Goal: Information Seeking & Learning: Learn about a topic

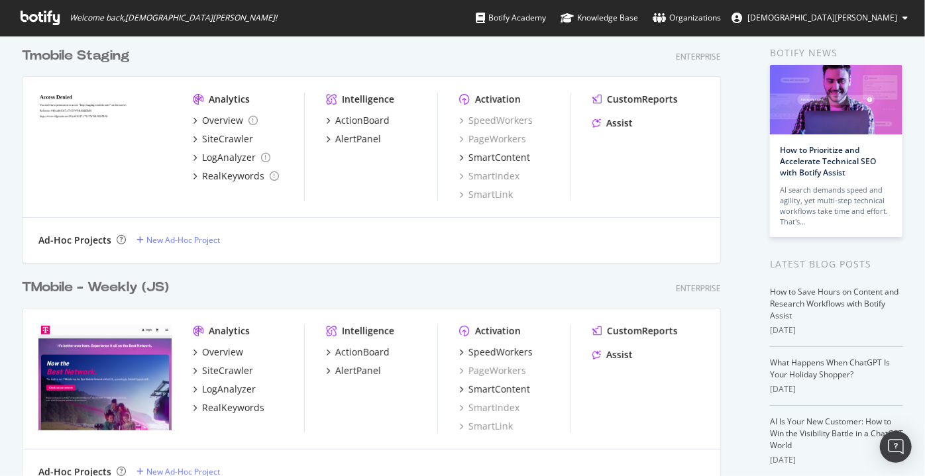
scroll to position [60, 0]
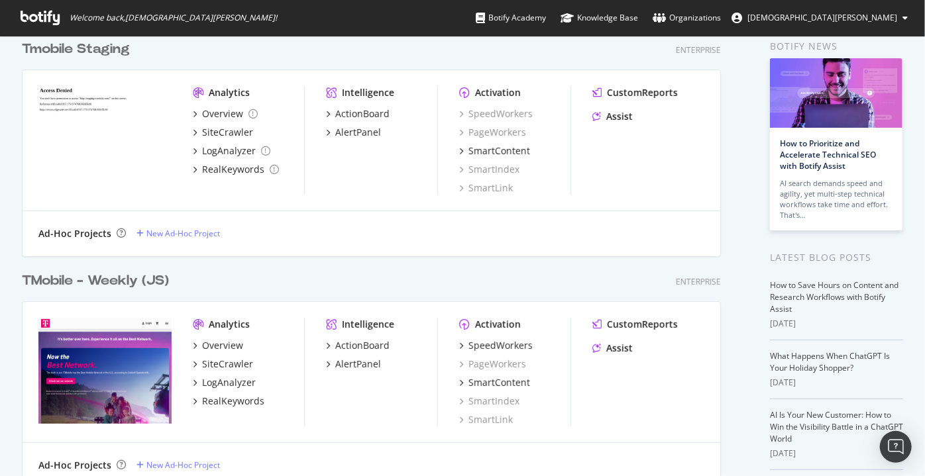
click at [120, 284] on div "TMobile - Weekly (JS)" at bounding box center [95, 281] width 147 height 19
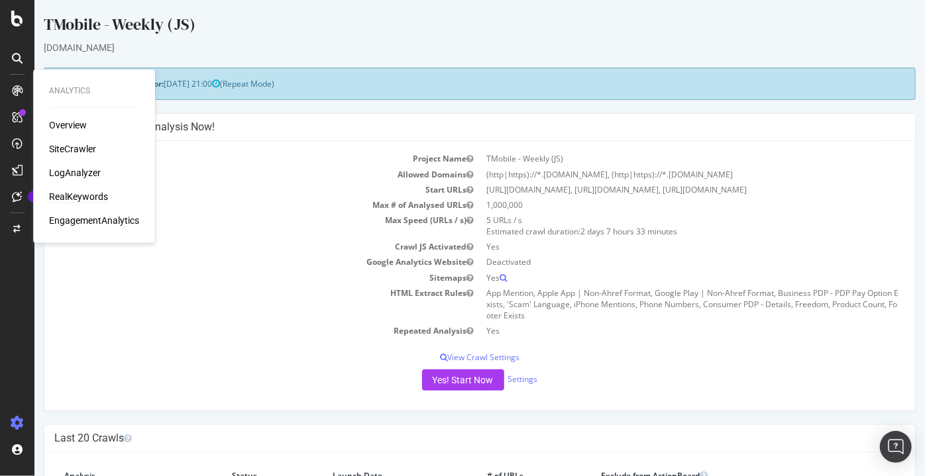
click at [75, 197] on div "RealKeywords" at bounding box center [78, 196] width 59 height 13
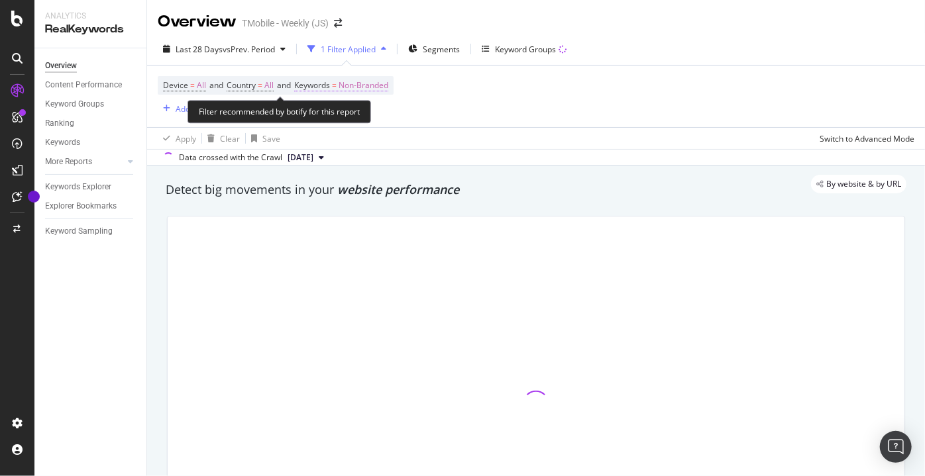
click at [355, 85] on span "Non-Branded" at bounding box center [364, 85] width 50 height 19
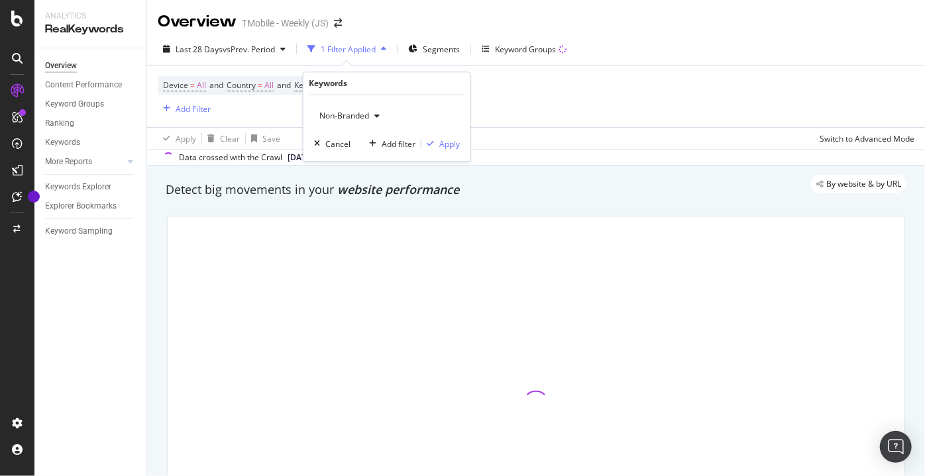
click at [343, 116] on span "Non-Branded" at bounding box center [341, 116] width 55 height 11
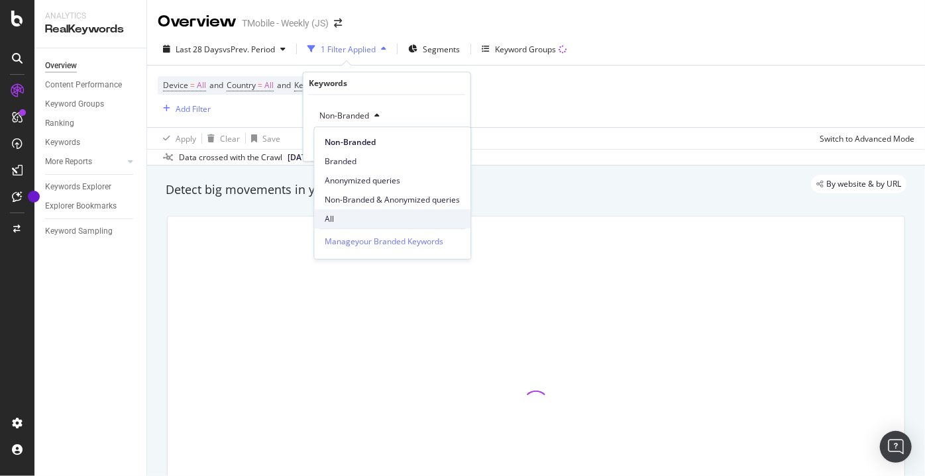
click at [345, 213] on span "All" at bounding box center [392, 219] width 135 height 12
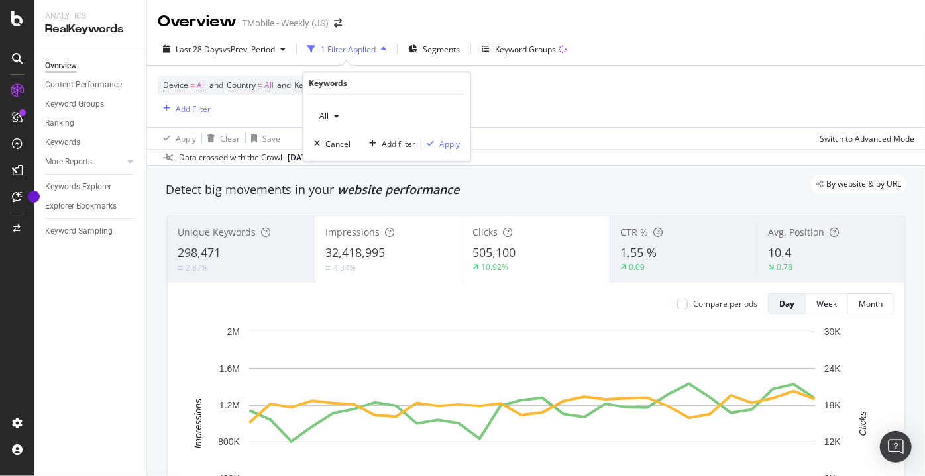
click at [443, 150] on div "All Cancel Add filter Apply" at bounding box center [386, 128] width 167 height 66
click at [440, 146] on div "Apply" at bounding box center [449, 143] width 21 height 11
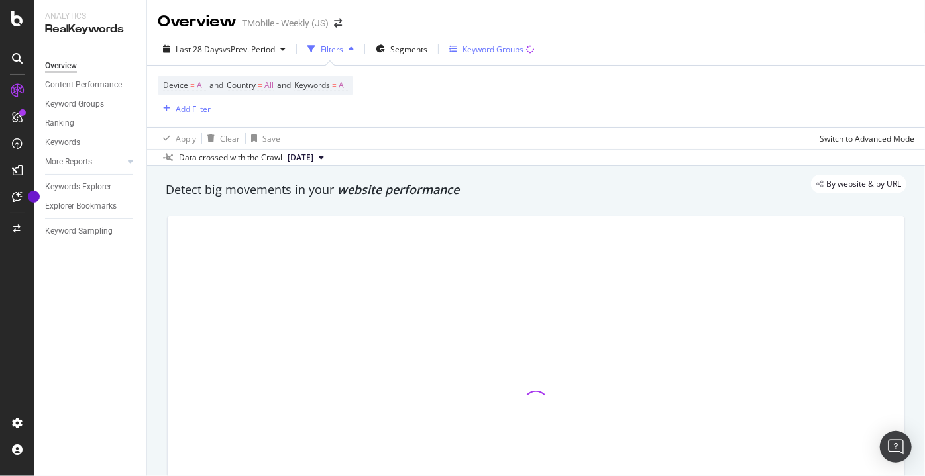
click at [482, 52] on div "Keyword Groups" at bounding box center [493, 49] width 61 height 11
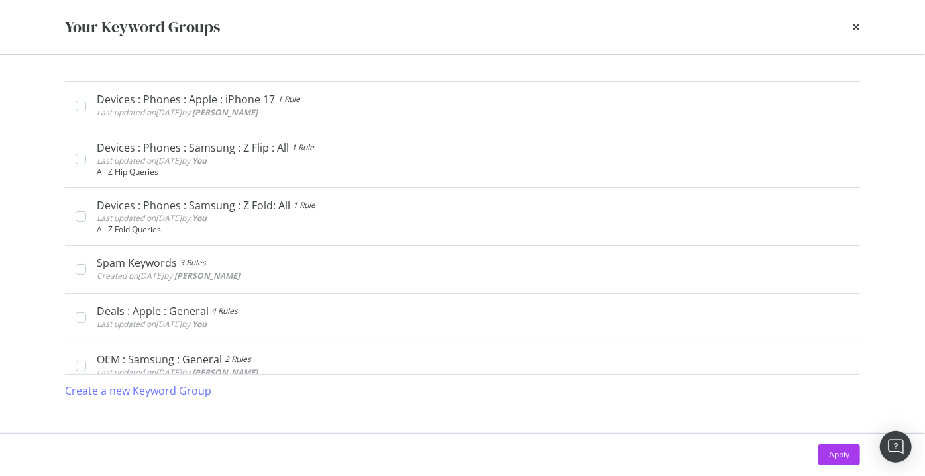
click at [849, 29] on div "Your Keyword Groups" at bounding box center [462, 27] width 795 height 23
click at [855, 25] on icon "times" at bounding box center [856, 27] width 8 height 11
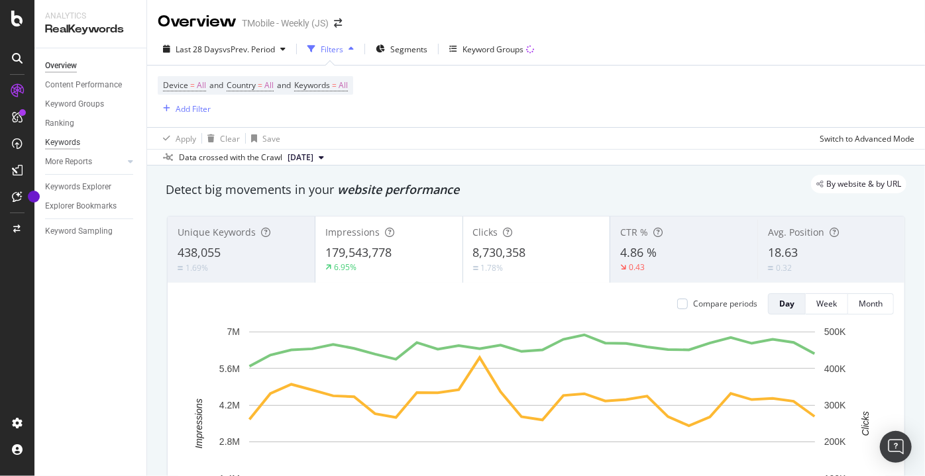
click at [64, 140] on div "Keywords" at bounding box center [62, 143] width 35 height 14
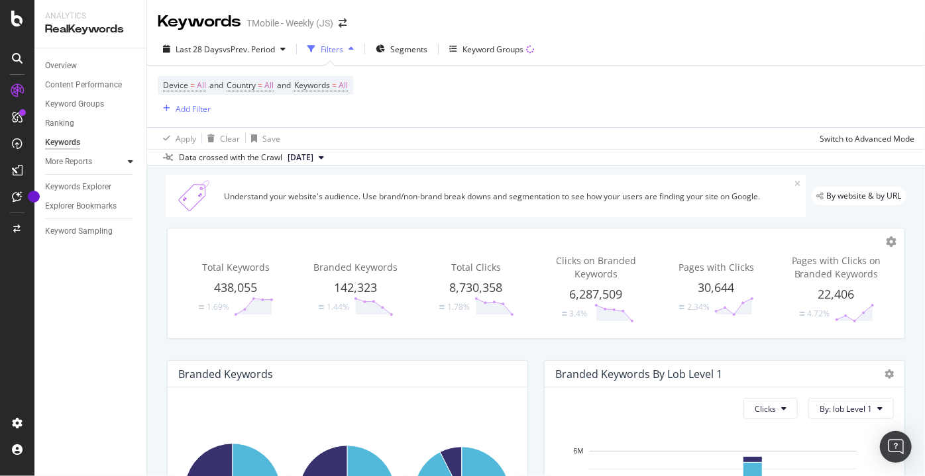
click at [128, 164] on icon at bounding box center [130, 162] width 5 height 8
click at [126, 162] on div at bounding box center [130, 161] width 13 height 13
click at [83, 103] on div "Keyword Groups" at bounding box center [74, 104] width 59 height 14
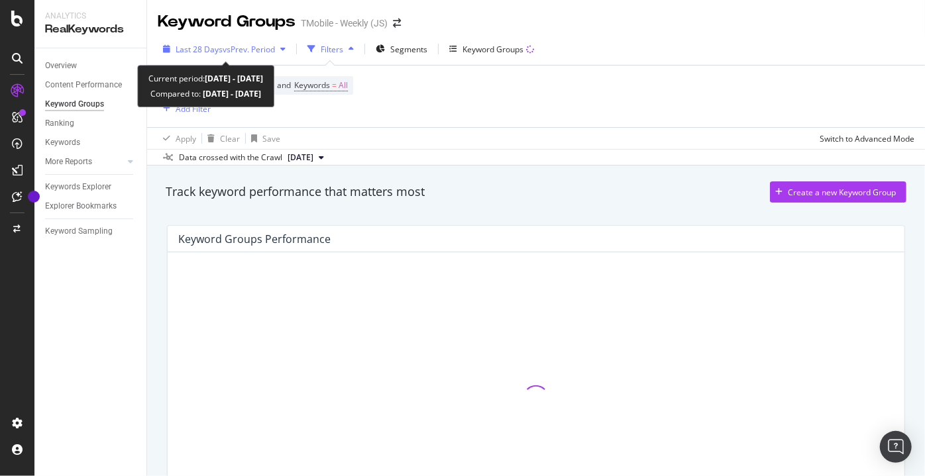
click at [211, 45] on span "Last 28 Days" at bounding box center [199, 49] width 47 height 11
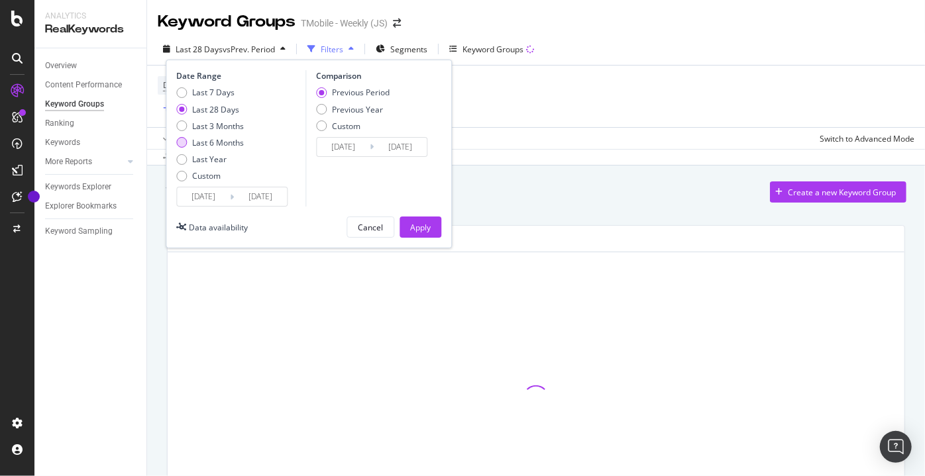
click at [203, 144] on div "Last 6 Months" at bounding box center [218, 142] width 52 height 11
type input "[DATE]"
click at [320, 112] on div "Previous Year" at bounding box center [321, 109] width 11 height 11
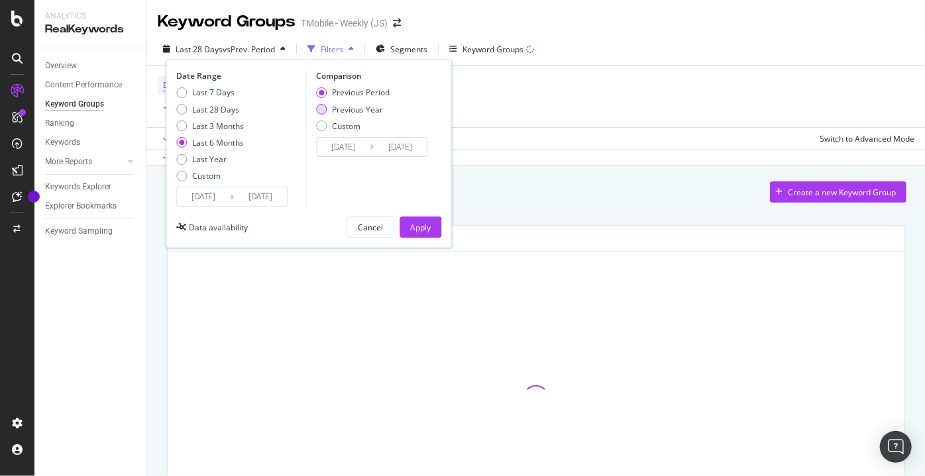
type input "[DATE]"
click at [423, 233] on div "Apply" at bounding box center [420, 227] width 21 height 20
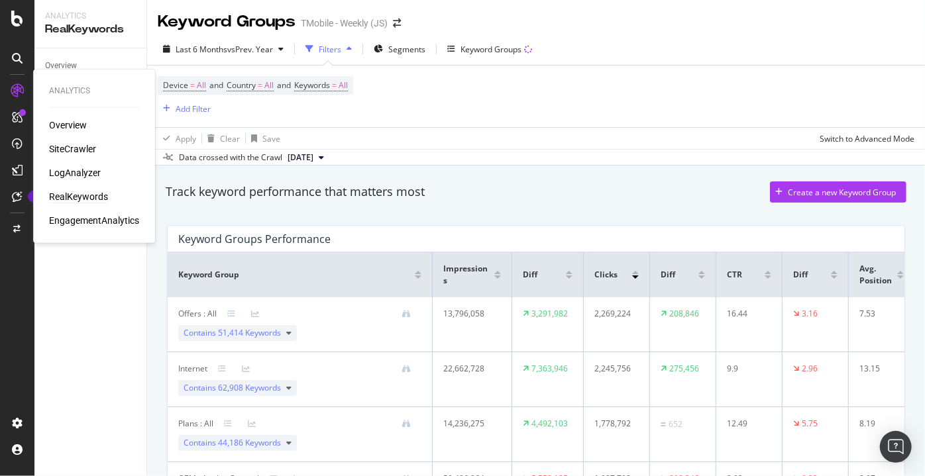
click at [76, 195] on div "RealKeywords" at bounding box center [78, 196] width 59 height 13
click at [65, 61] on div "Overview" at bounding box center [61, 66] width 32 height 14
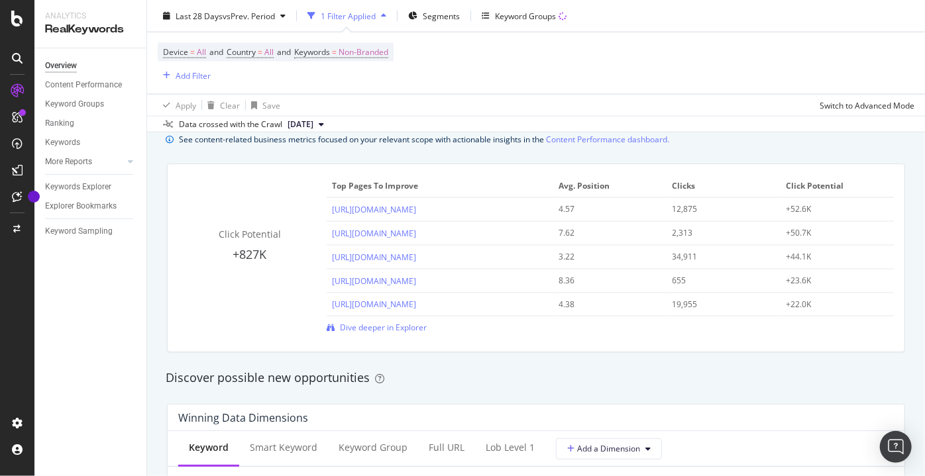
scroll to position [1084, 0]
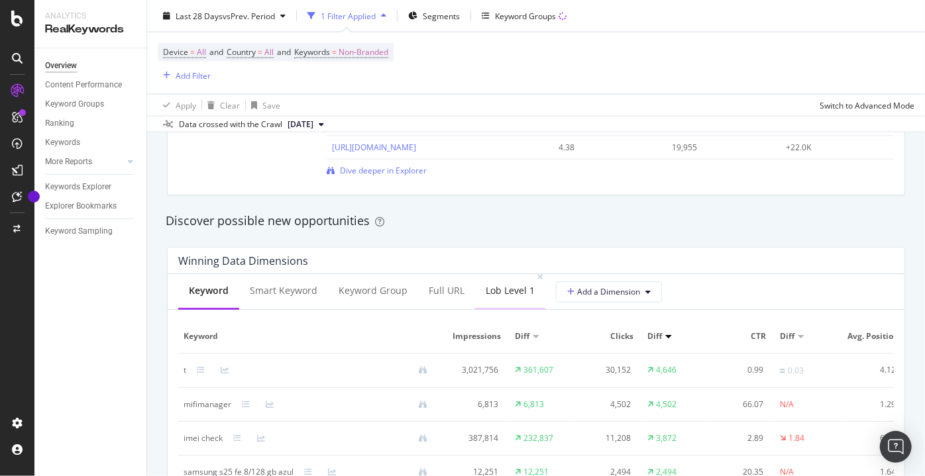
click at [502, 289] on div "lob Level 1" at bounding box center [510, 290] width 49 height 13
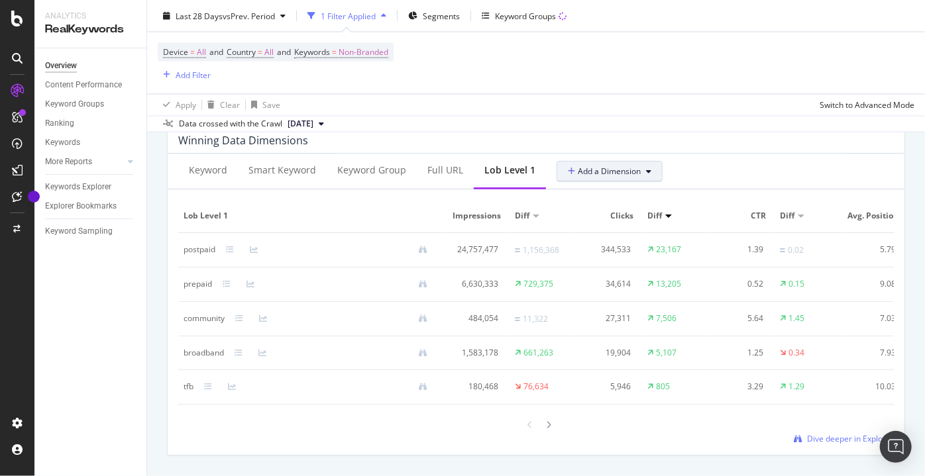
click at [597, 169] on span "Add a Dimension" at bounding box center [604, 171] width 73 height 11
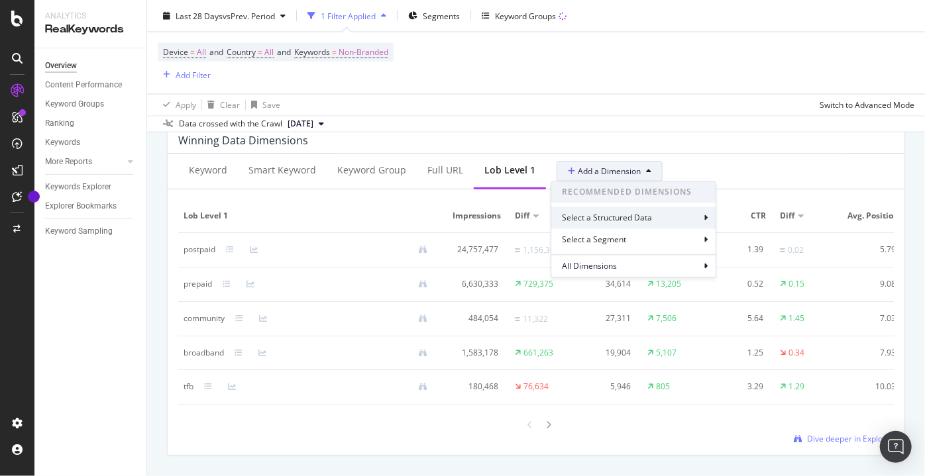
click at [603, 226] on div "Select a Structured Data" at bounding box center [633, 218] width 164 height 22
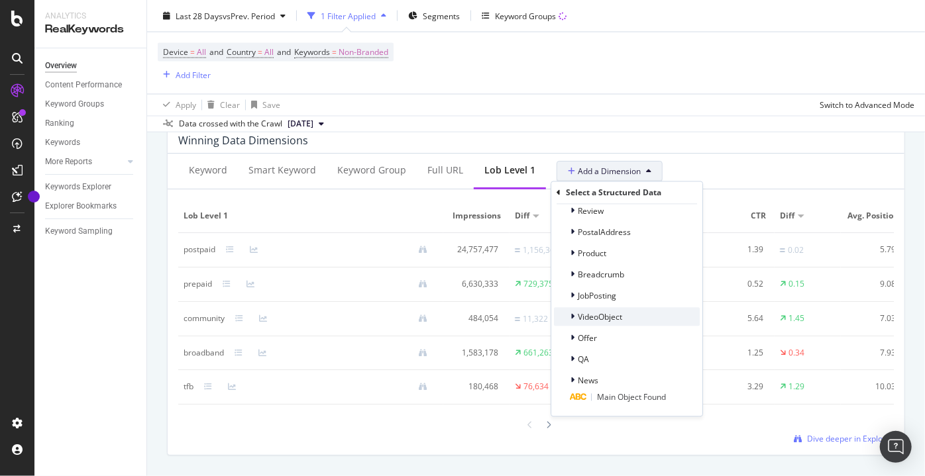
scroll to position [56, 0]
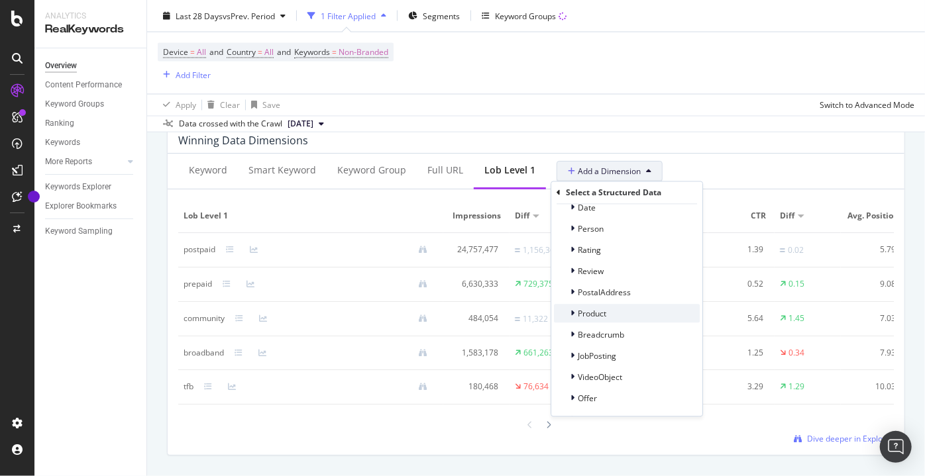
click at [571, 311] on icon at bounding box center [573, 314] width 4 height 8
click at [571, 311] on icon at bounding box center [572, 314] width 5 height 8
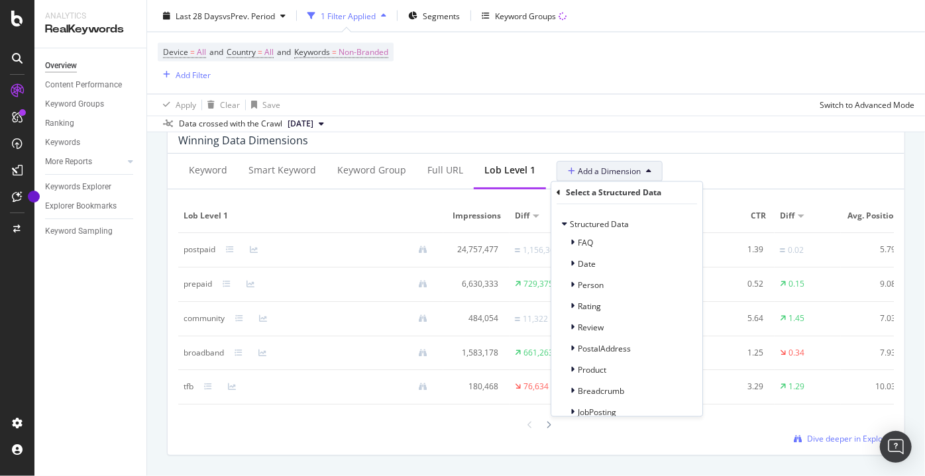
click at [558, 193] on icon at bounding box center [559, 193] width 4 height 8
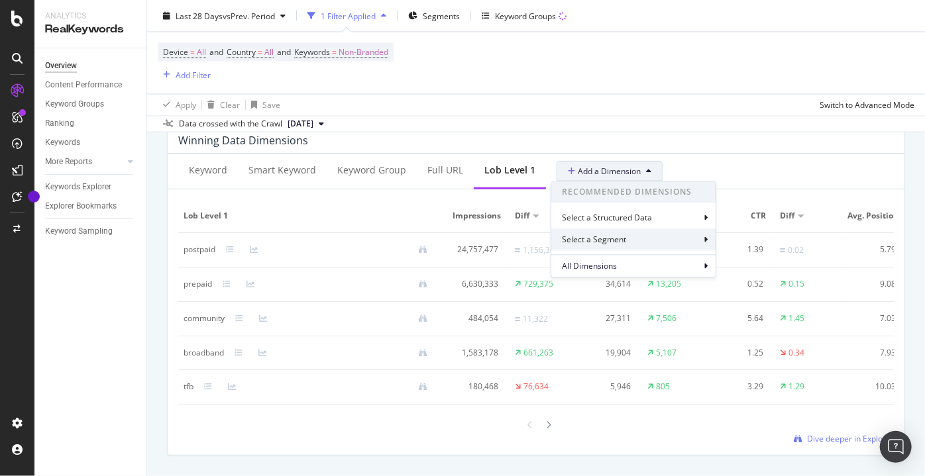
click at [604, 240] on div "Select a Segment" at bounding box center [595, 240] width 67 height 11
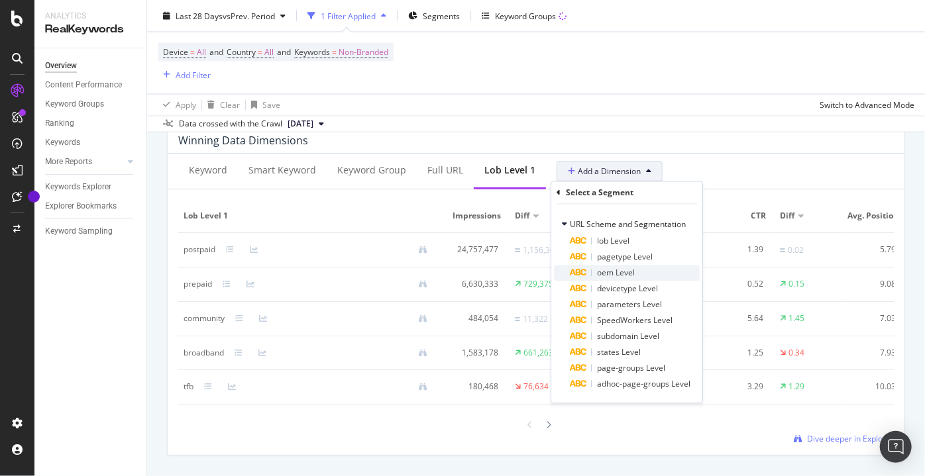
click at [643, 271] on div "oem Level" at bounding box center [635, 274] width 130 height 16
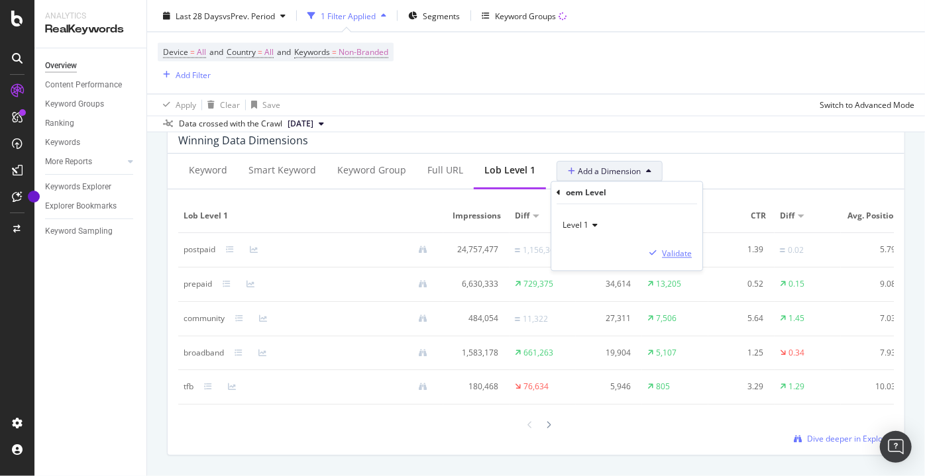
click at [666, 257] on div "Validate" at bounding box center [677, 253] width 30 height 11
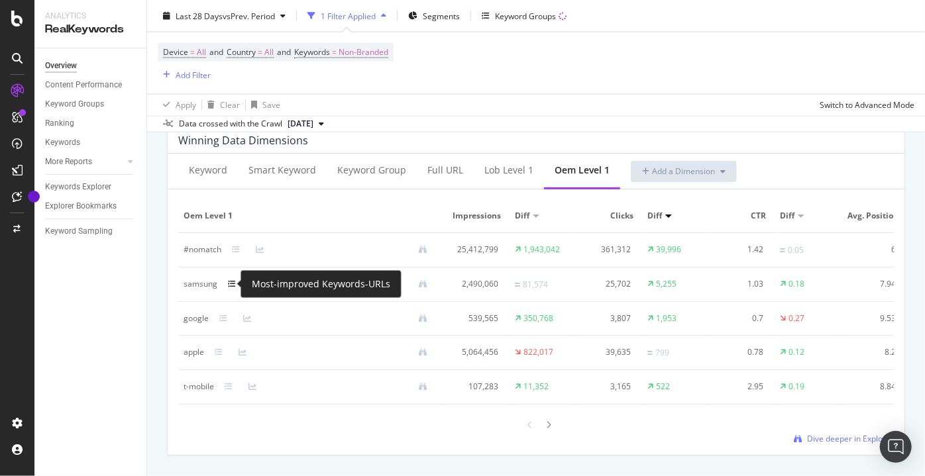
click at [229, 284] on icon at bounding box center [232, 285] width 8 height 8
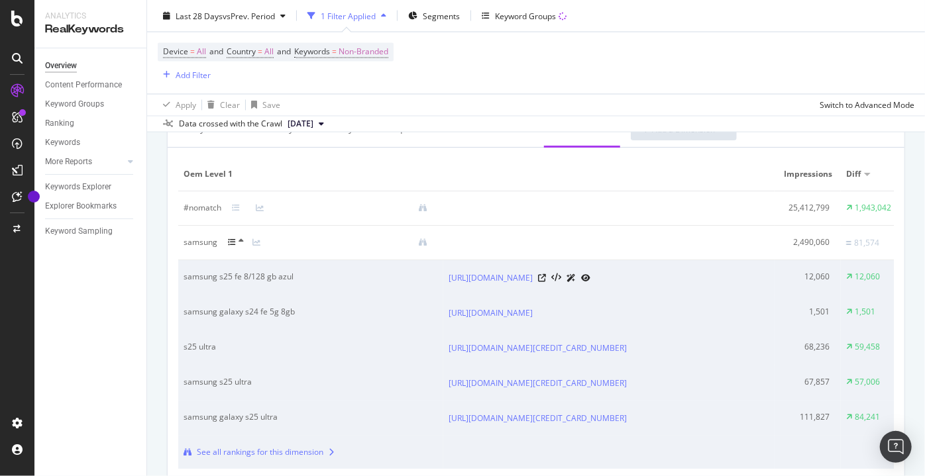
scroll to position [1265, 0]
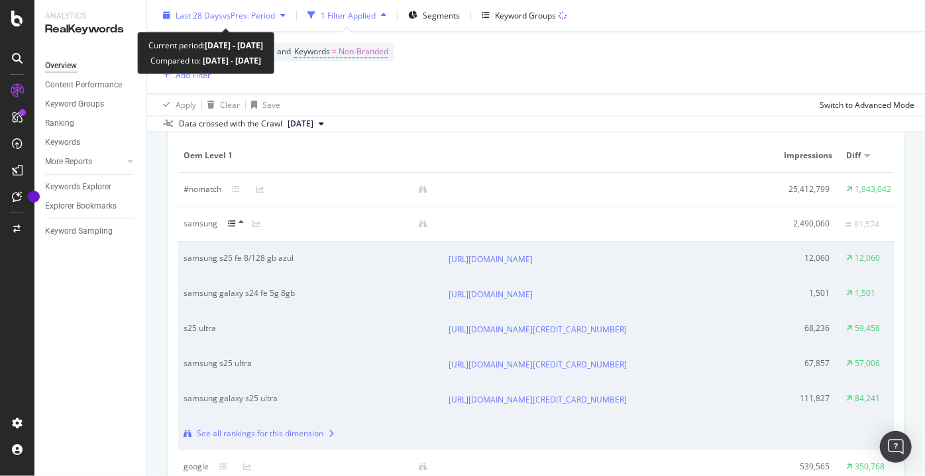
click at [268, 13] on span "vs Prev. Period" at bounding box center [249, 15] width 52 height 11
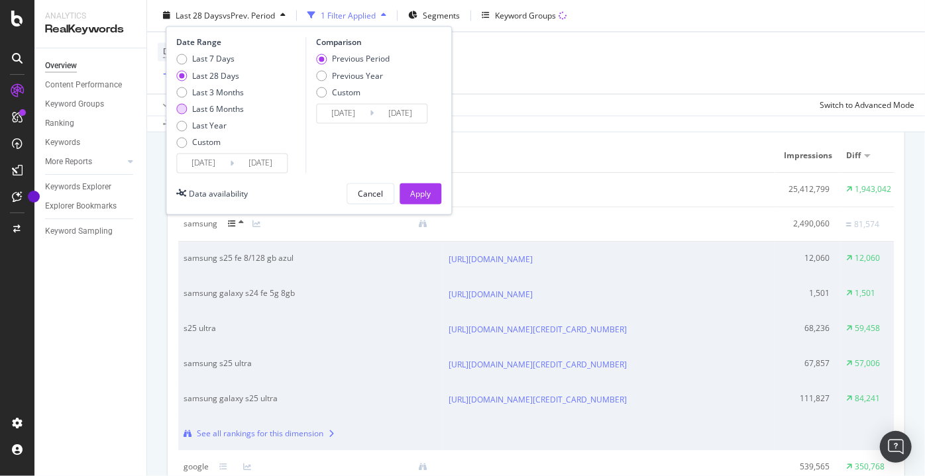
click at [201, 107] on div "Last 6 Months" at bounding box center [218, 109] width 52 height 11
type input "[DATE]"
click at [185, 125] on div "Last Year" at bounding box center [181, 126] width 11 height 11
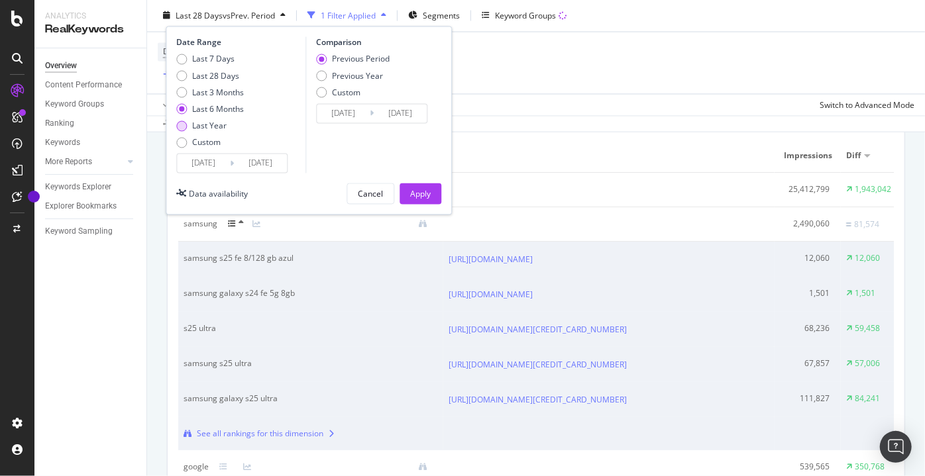
type input "[DATE]"
click at [217, 109] on div "Last 6 Months" at bounding box center [218, 109] width 52 height 11
type input "[DATE]"
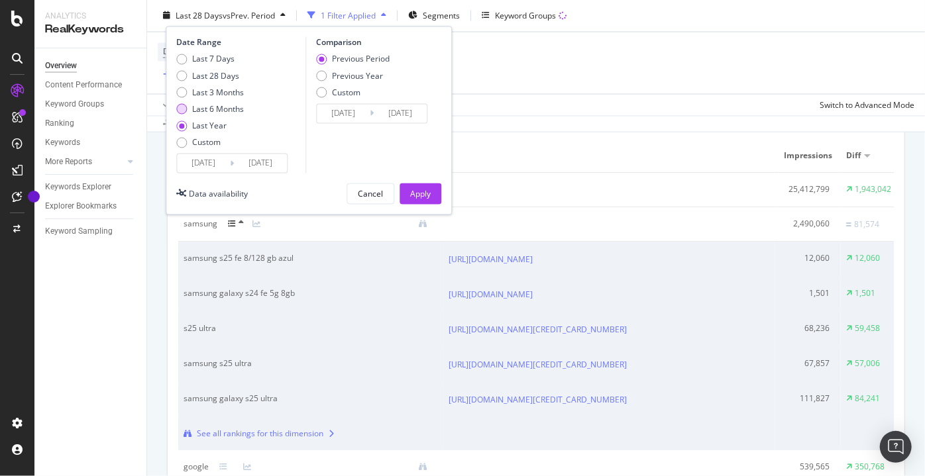
type input "[DATE]"
click at [374, 77] on div "Previous Year" at bounding box center [357, 75] width 51 height 11
type input "[DATE]"
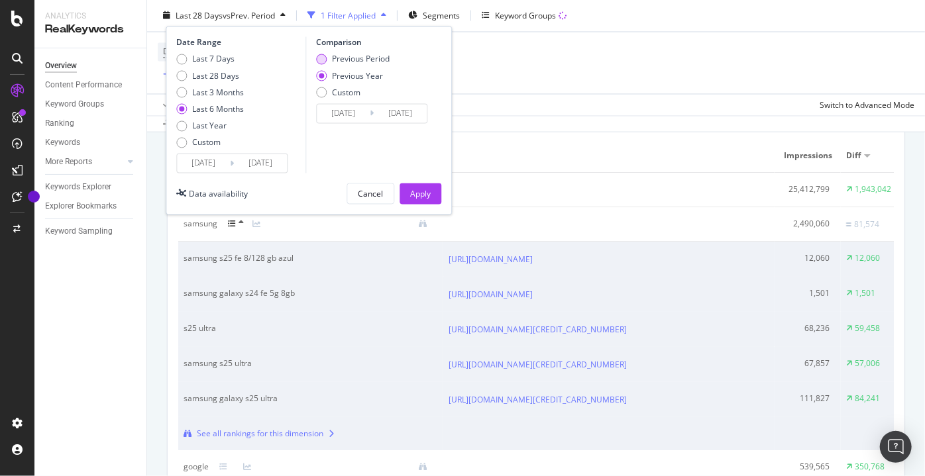
click at [381, 60] on div "Previous Period" at bounding box center [361, 59] width 58 height 11
type input "[DATE]"
click at [421, 190] on div "Apply" at bounding box center [420, 193] width 21 height 11
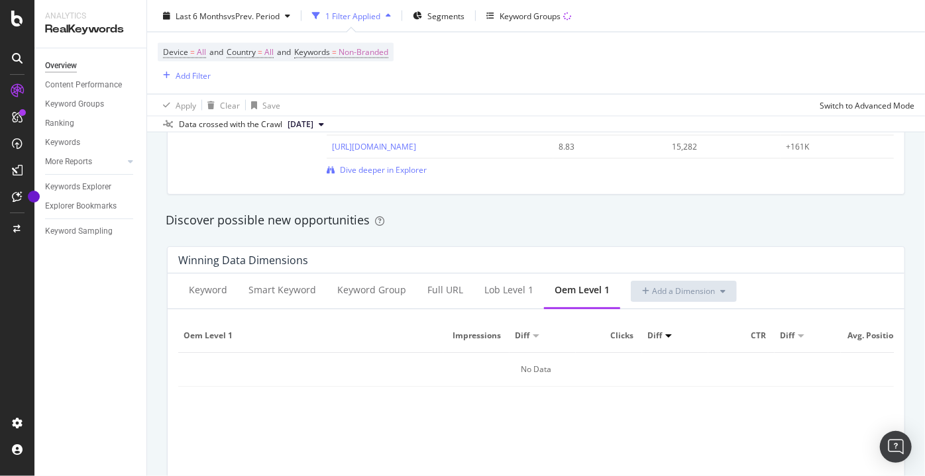
scroll to position [1084, 0]
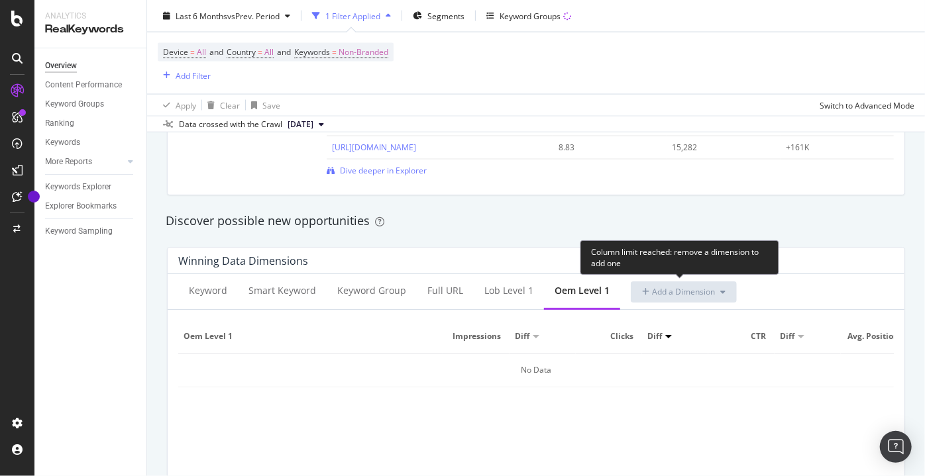
click at [674, 288] on span "Add a Dimension" at bounding box center [678, 291] width 73 height 11
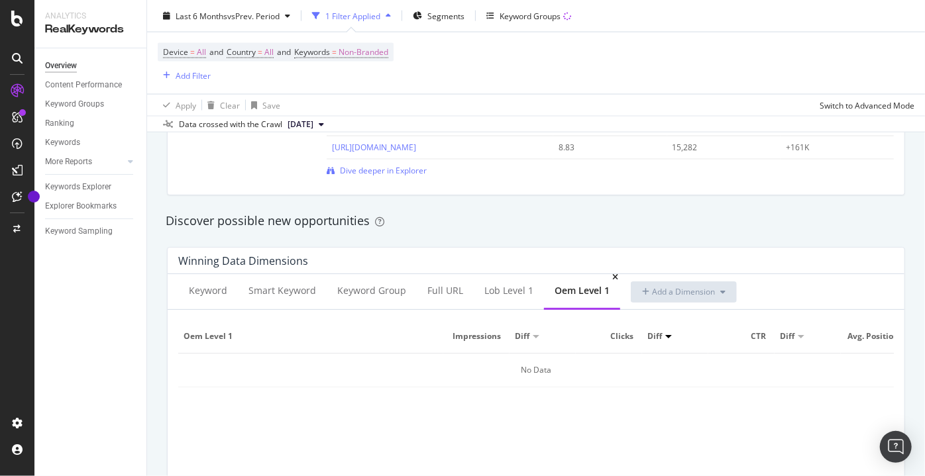
click at [570, 298] on div "oem Level 1" at bounding box center [582, 292] width 76 height 36
click at [213, 289] on div "Keyword" at bounding box center [208, 290] width 38 height 13
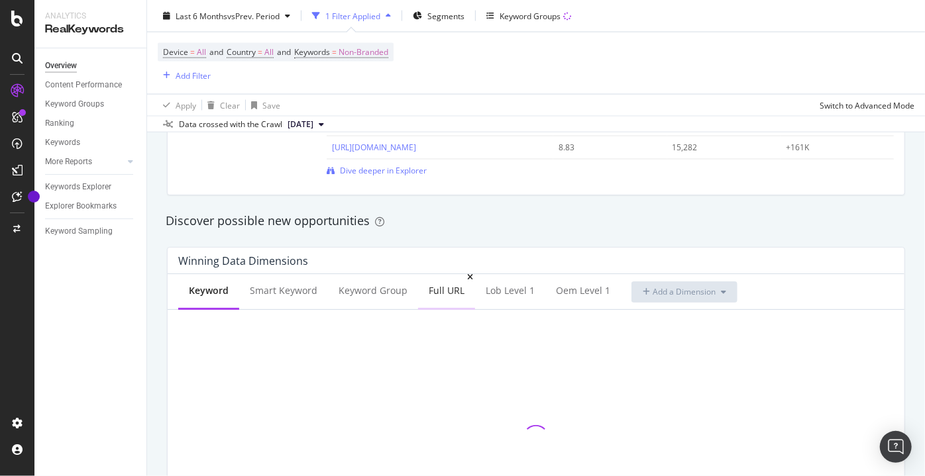
click at [424, 290] on div "Full URL" at bounding box center [446, 292] width 57 height 36
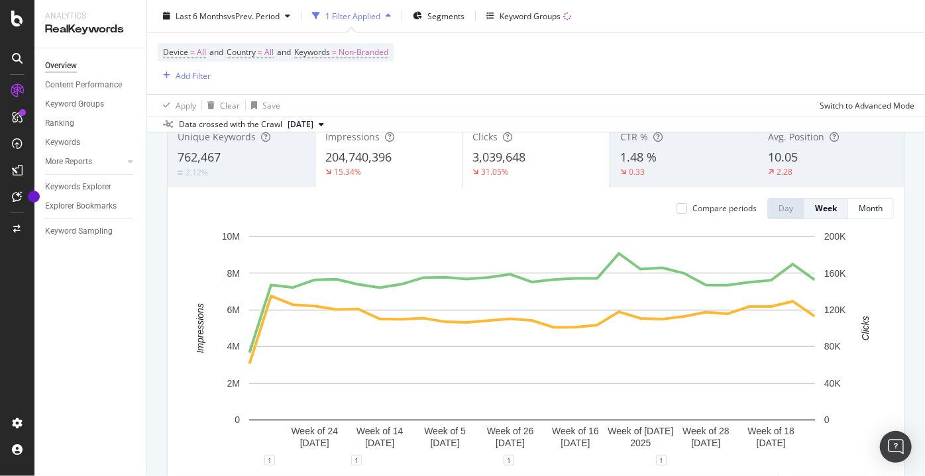
scroll to position [0, 0]
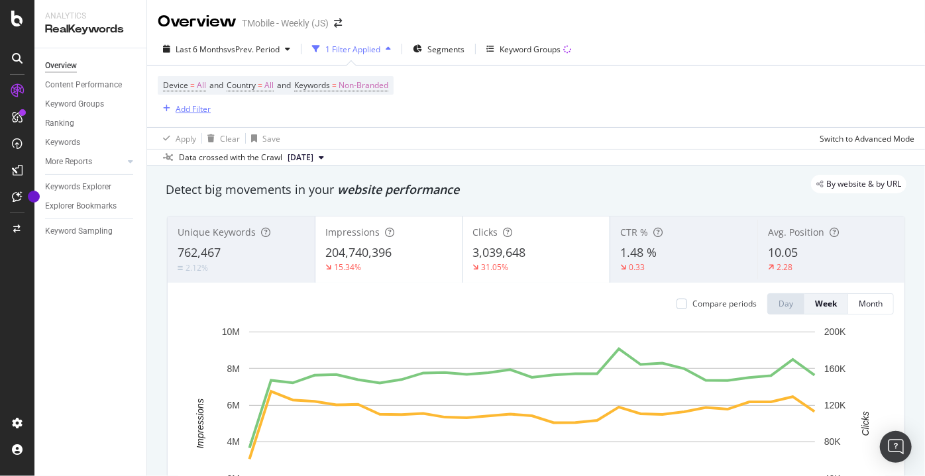
click at [196, 107] on div "Add Filter" at bounding box center [193, 108] width 35 height 11
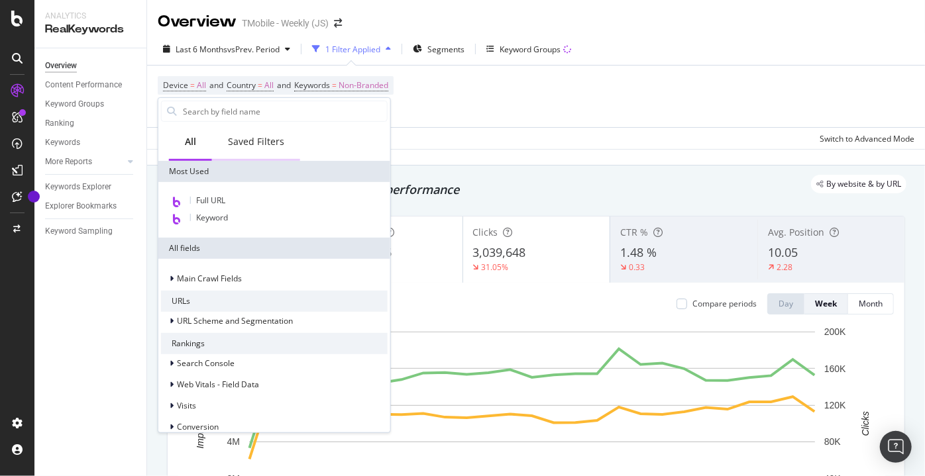
click at [250, 146] on div "Saved Filters" at bounding box center [256, 141] width 56 height 13
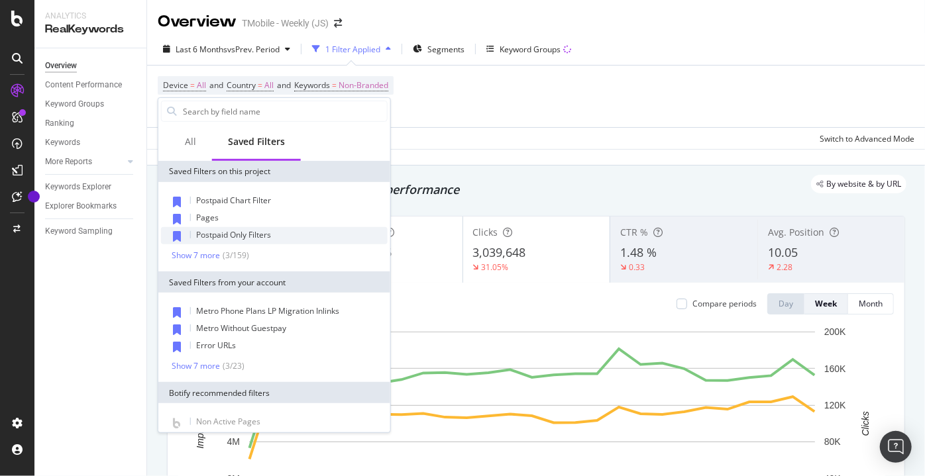
click at [249, 237] on span "Postpaid Only Filters" at bounding box center [233, 234] width 75 height 11
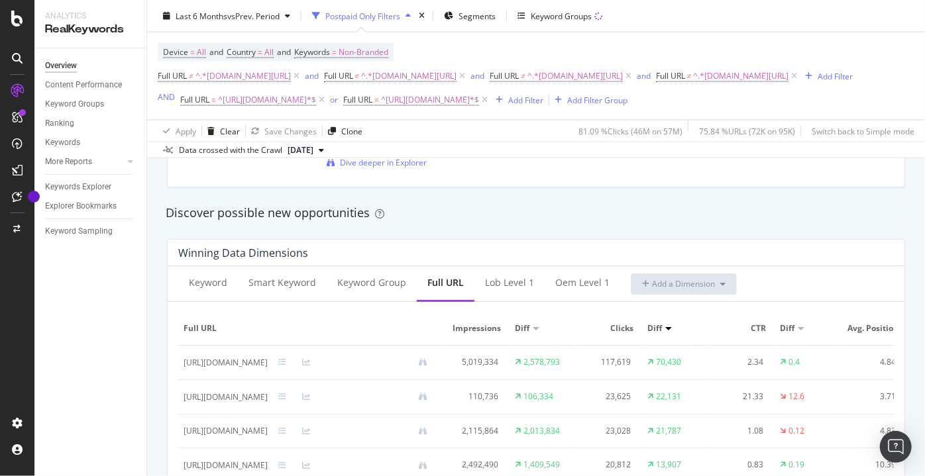
scroll to position [1205, 0]
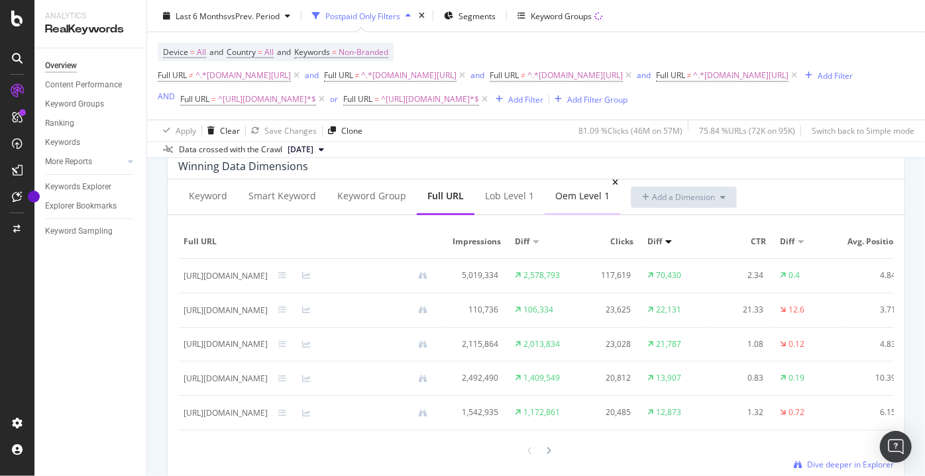
click at [555, 203] on div "oem Level 1" at bounding box center [582, 196] width 54 height 13
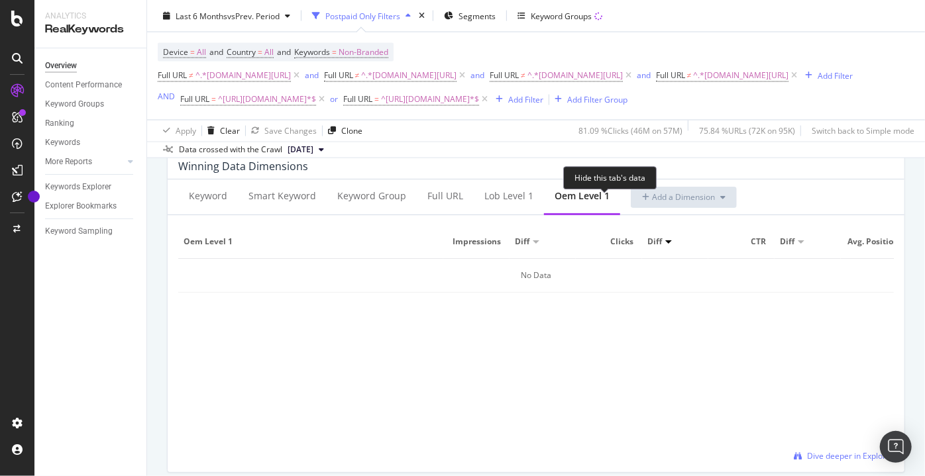
click at [612, 187] on icon at bounding box center [615, 183] width 6 height 8
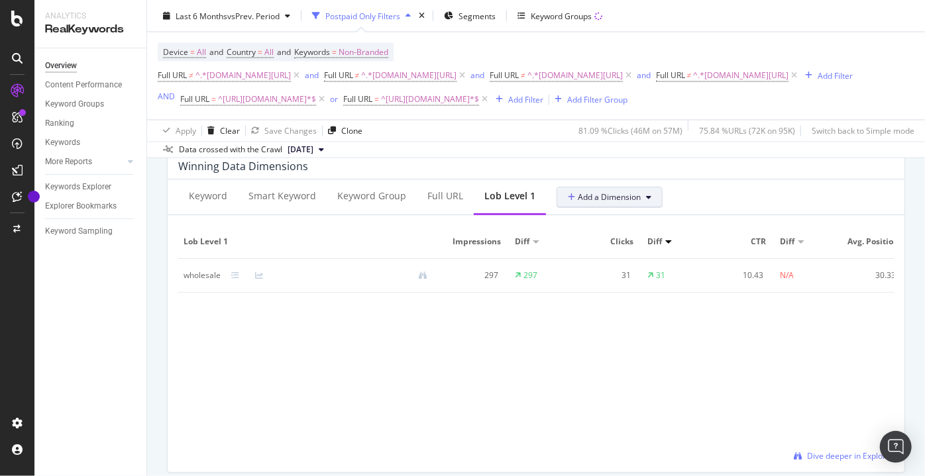
click at [599, 203] on span "Add a Dimension" at bounding box center [604, 197] width 73 height 11
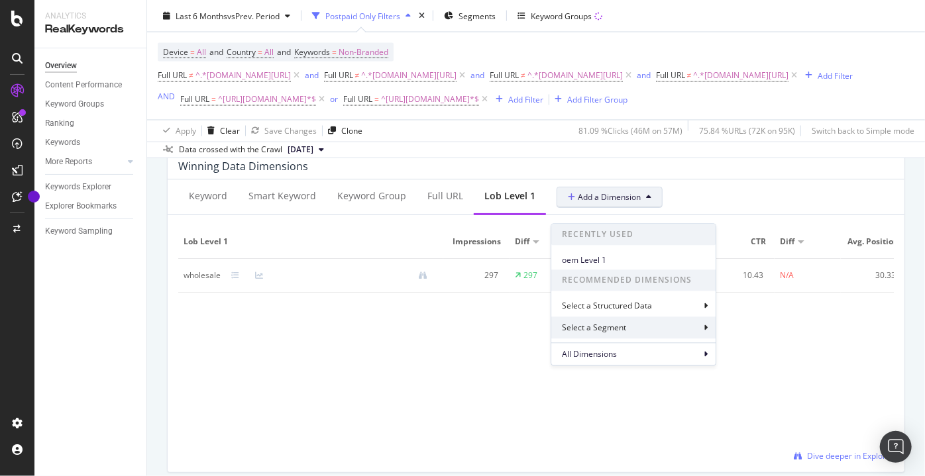
click at [616, 326] on div "Select a Segment" at bounding box center [595, 328] width 67 height 11
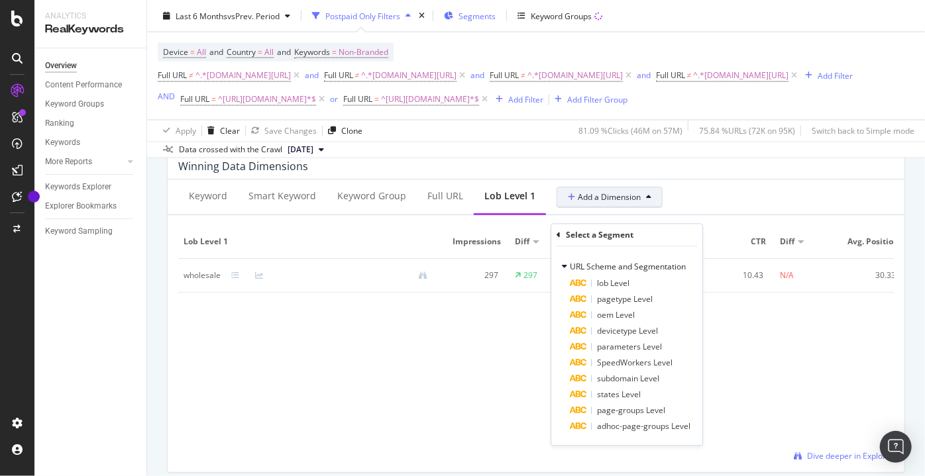
click at [481, 15] on span "Segments" at bounding box center [477, 15] width 37 height 11
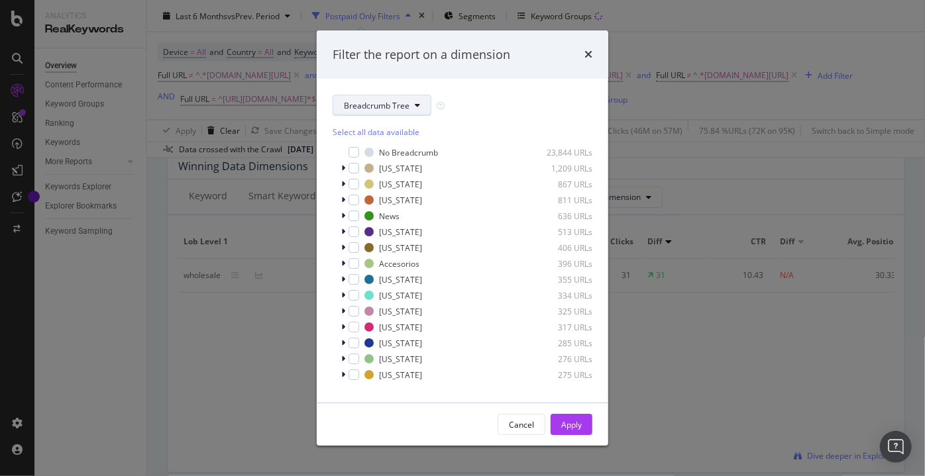
click at [400, 112] on button "Breadcrumb Tree" at bounding box center [382, 105] width 99 height 21
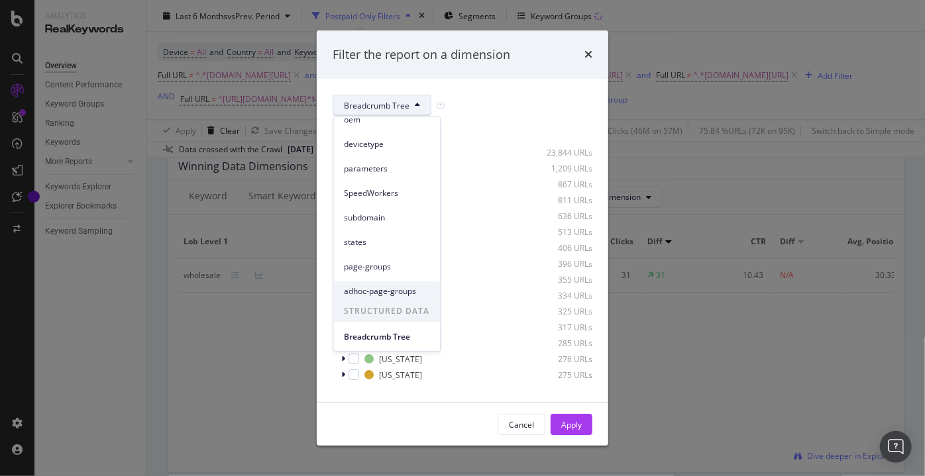
scroll to position [0, 0]
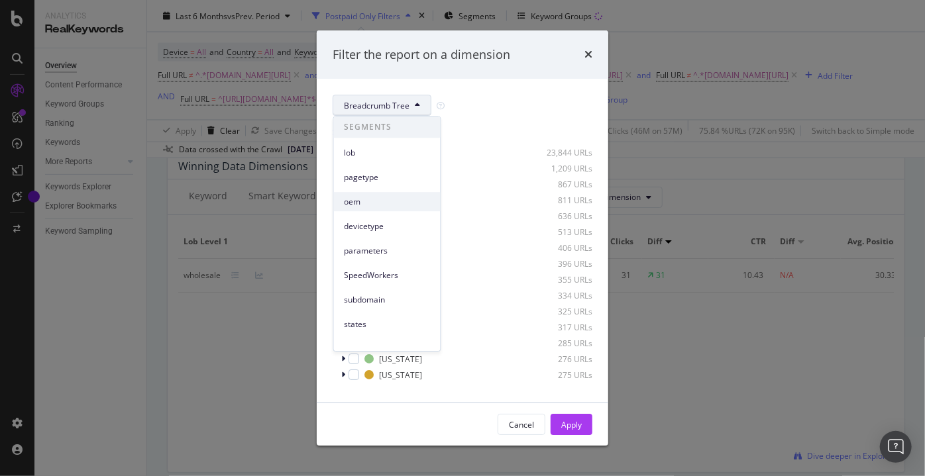
drag, startPoint x: 382, startPoint y: 206, endPoint x: 398, endPoint y: 197, distance: 17.5
click at [398, 197] on span "oem" at bounding box center [387, 202] width 85 height 12
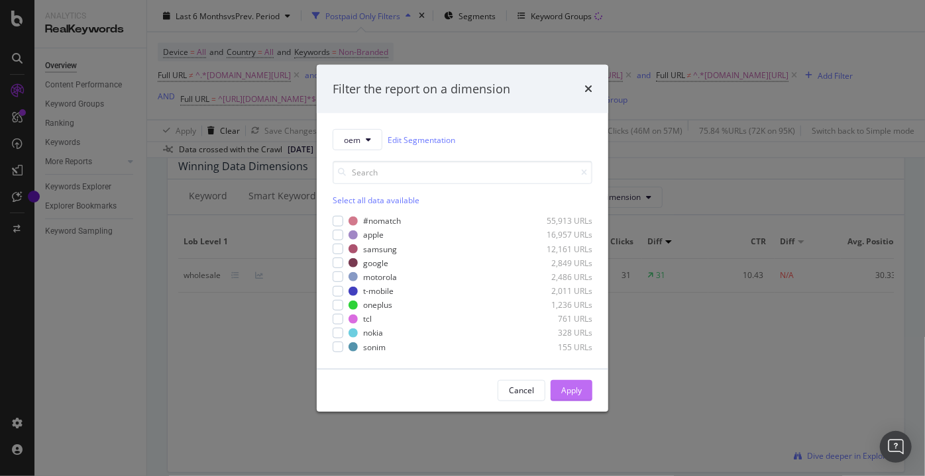
click at [578, 390] on div "Apply" at bounding box center [571, 390] width 21 height 11
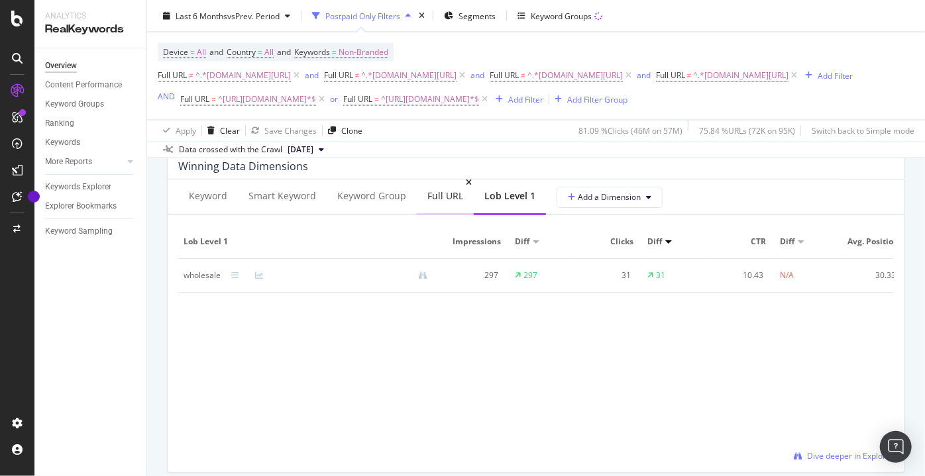
click at [427, 203] on div "Full URL" at bounding box center [445, 196] width 36 height 13
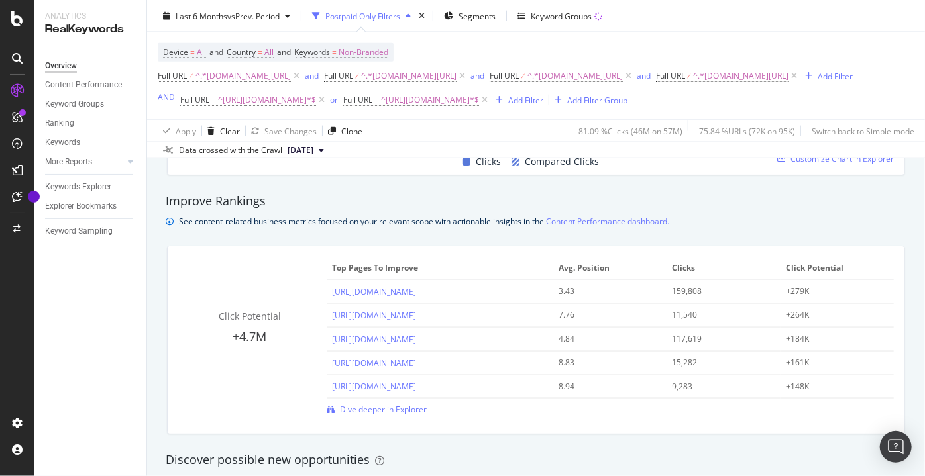
scroll to position [843, 0]
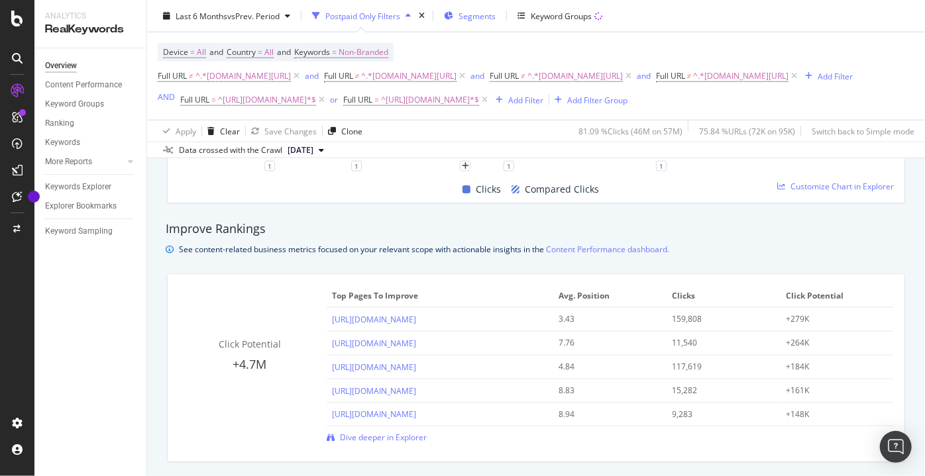
click at [478, 13] on span "Segments" at bounding box center [477, 15] width 37 height 11
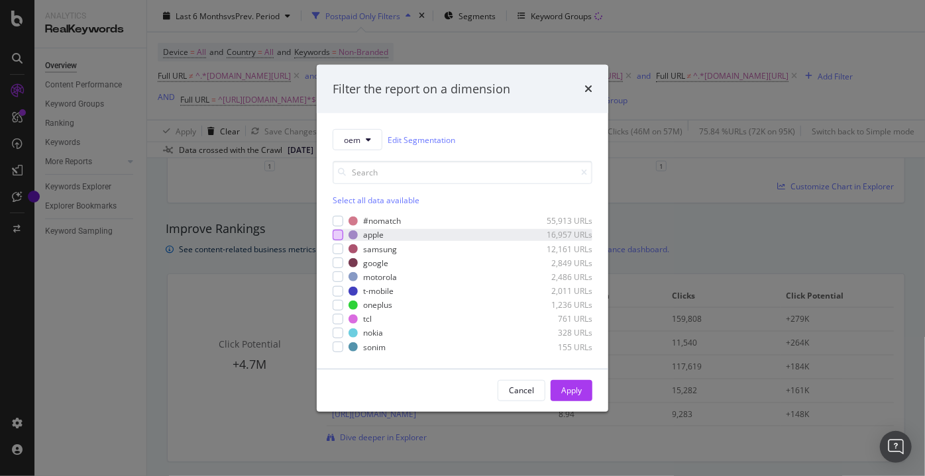
click at [341, 232] on div "modal" at bounding box center [338, 235] width 11 height 11
click at [350, 201] on div "Select all data available" at bounding box center [463, 200] width 260 height 11
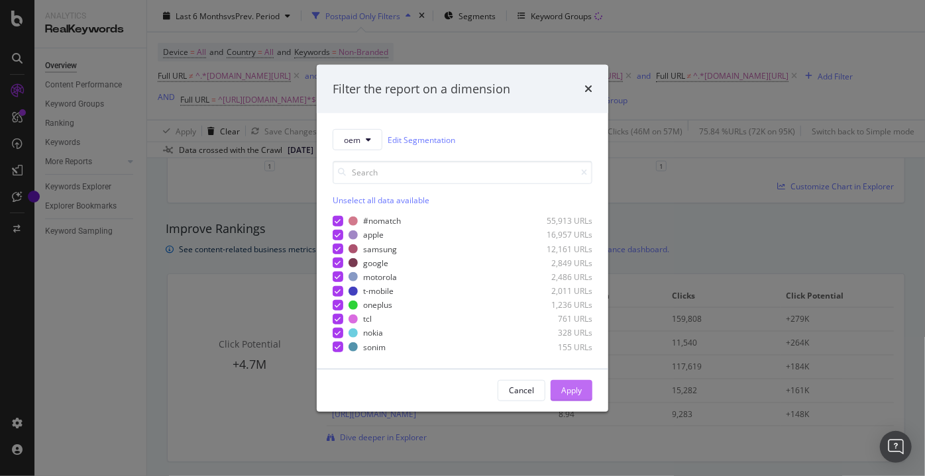
click at [574, 393] on div "Apply" at bounding box center [571, 390] width 21 height 11
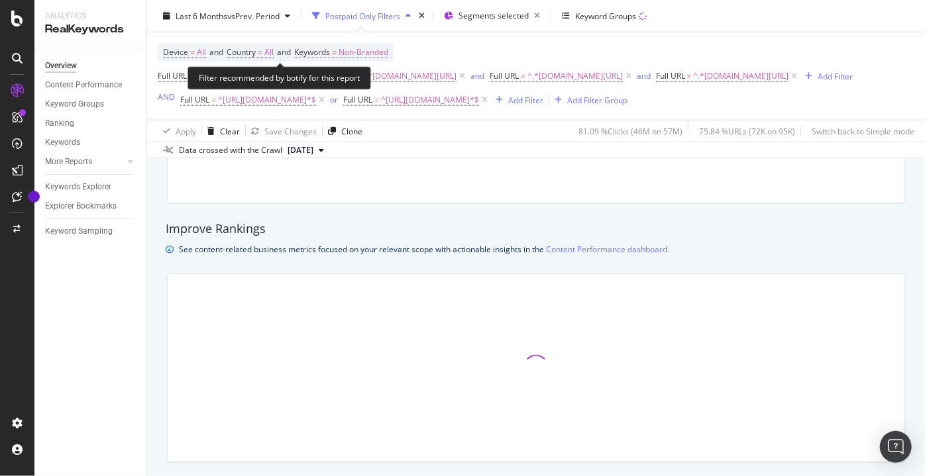
click at [388, 51] on span "Non-Branded" at bounding box center [364, 52] width 50 height 19
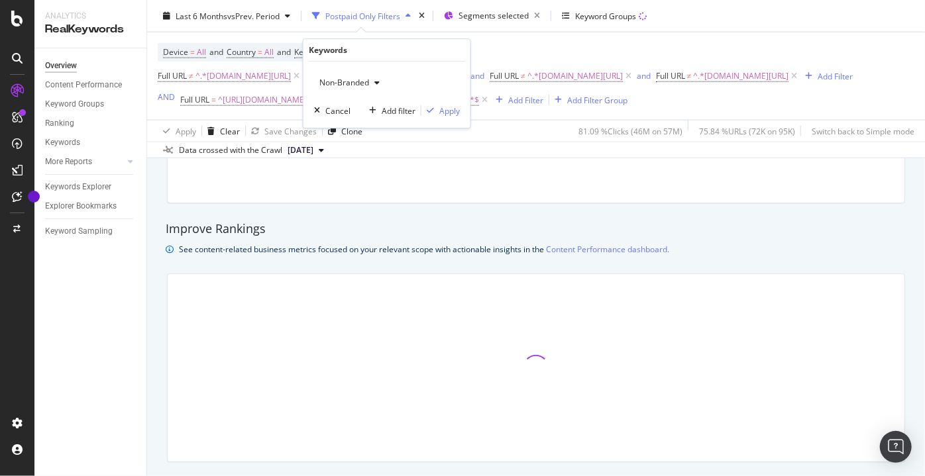
click at [347, 79] on span "Non-Branded" at bounding box center [341, 82] width 55 height 11
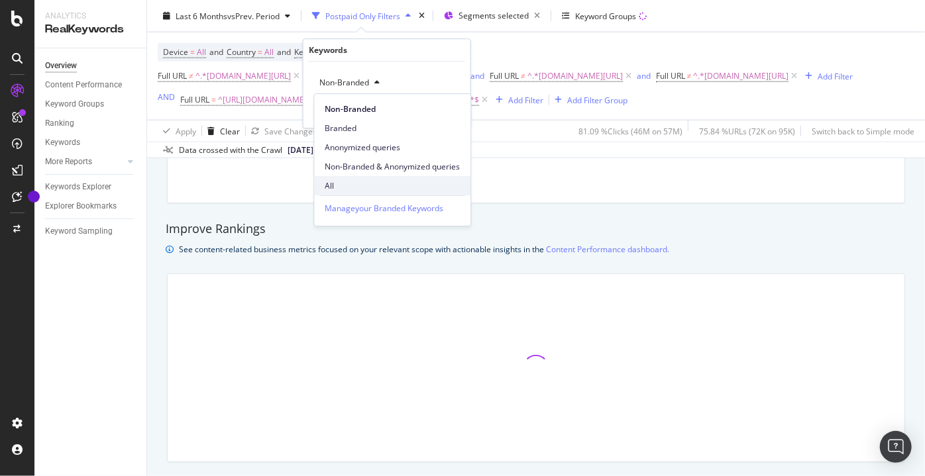
click at [341, 180] on span "All" at bounding box center [392, 186] width 135 height 12
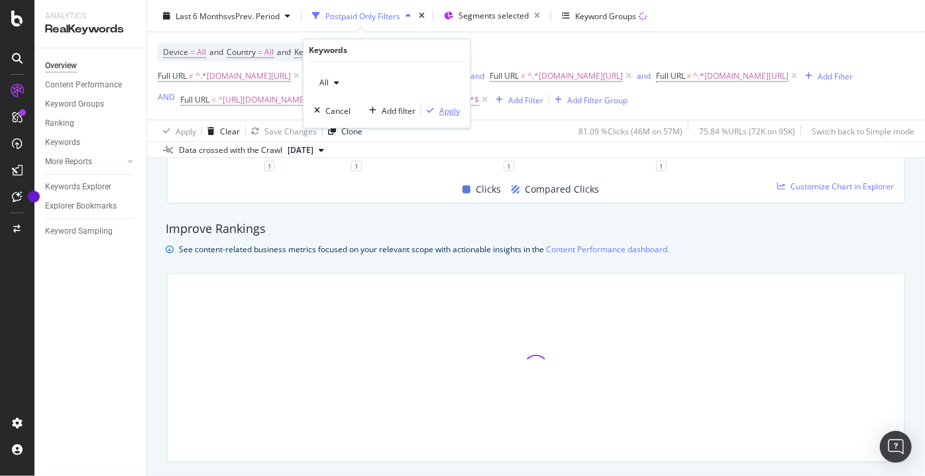
click at [440, 111] on div "Apply" at bounding box center [449, 110] width 21 height 11
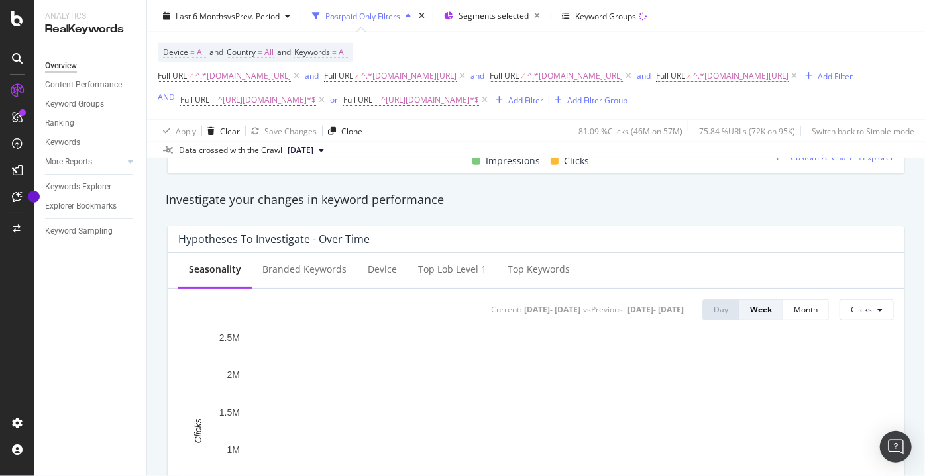
scroll to position [361, 0]
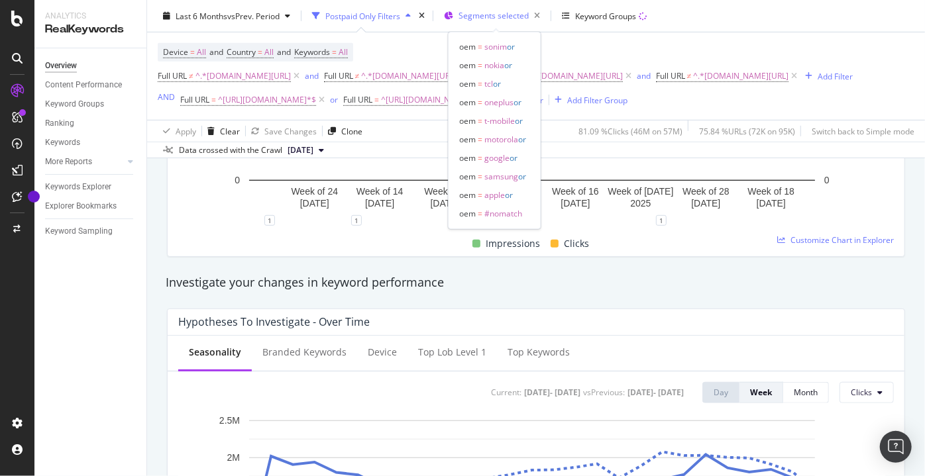
click at [494, 21] on span "Segments selected" at bounding box center [494, 15] width 70 height 11
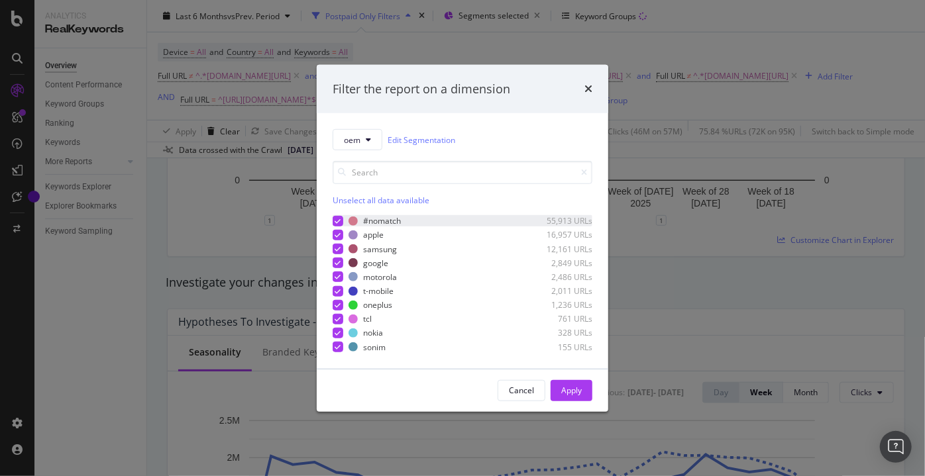
click at [337, 223] on icon "modal" at bounding box center [338, 221] width 6 height 7
click at [579, 396] on div "Apply" at bounding box center [571, 391] width 21 height 20
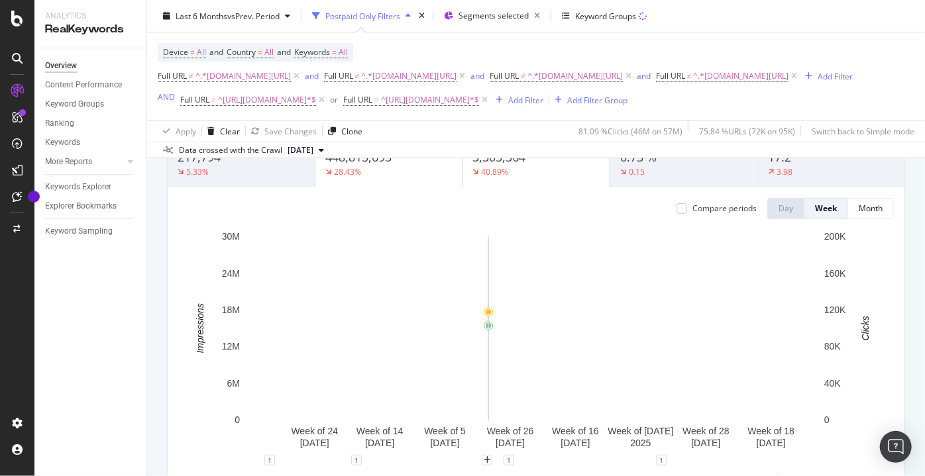
scroll to position [120, 0]
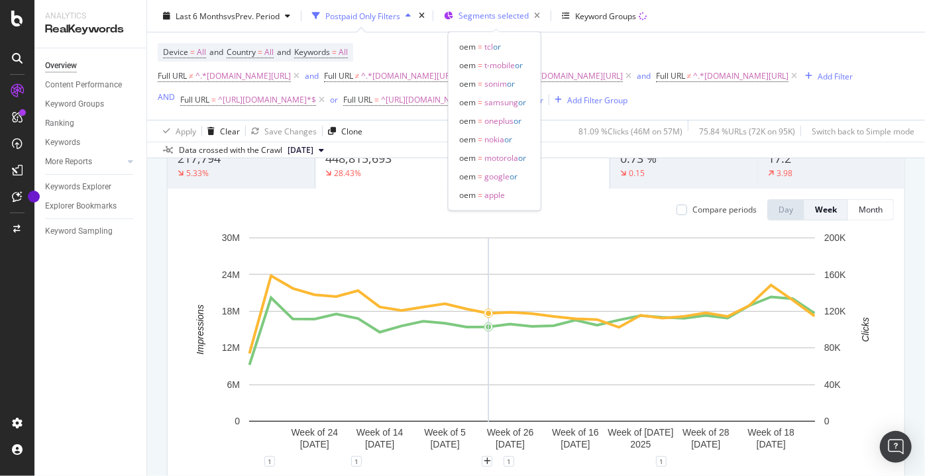
click at [512, 15] on span "Segments selected" at bounding box center [494, 15] width 70 height 11
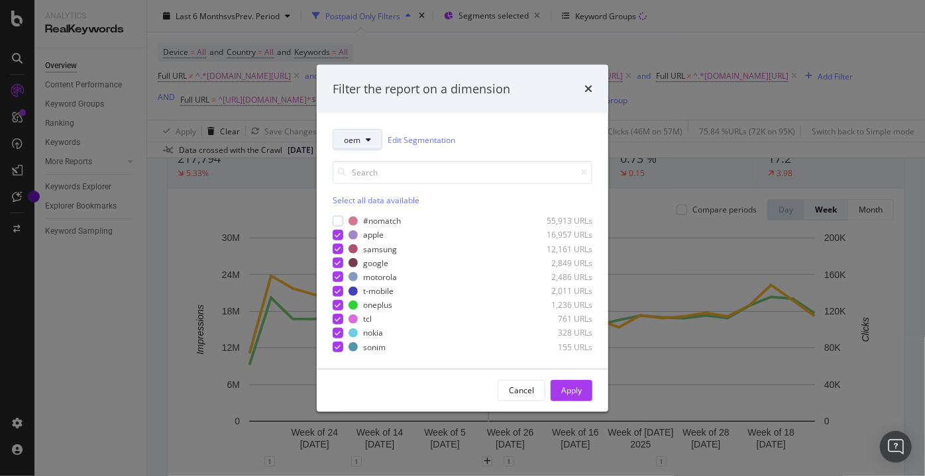
click at [366, 144] on button "oem" at bounding box center [358, 139] width 50 height 21
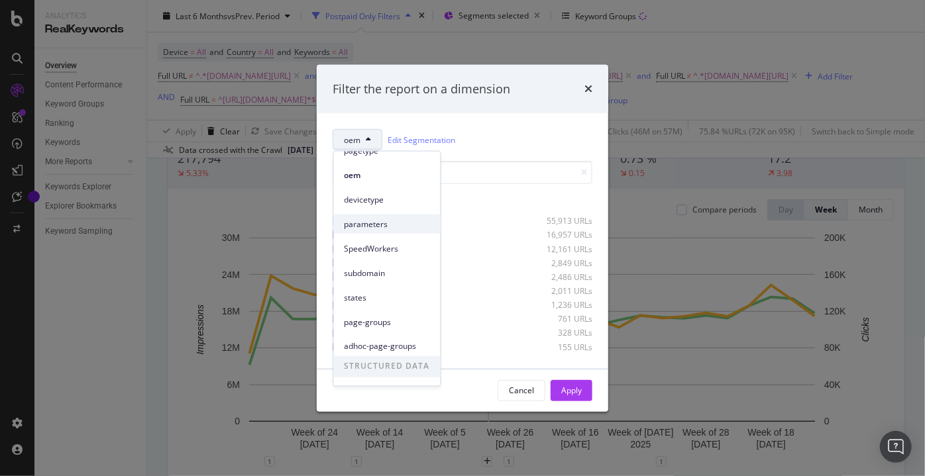
scroll to position [82, 0]
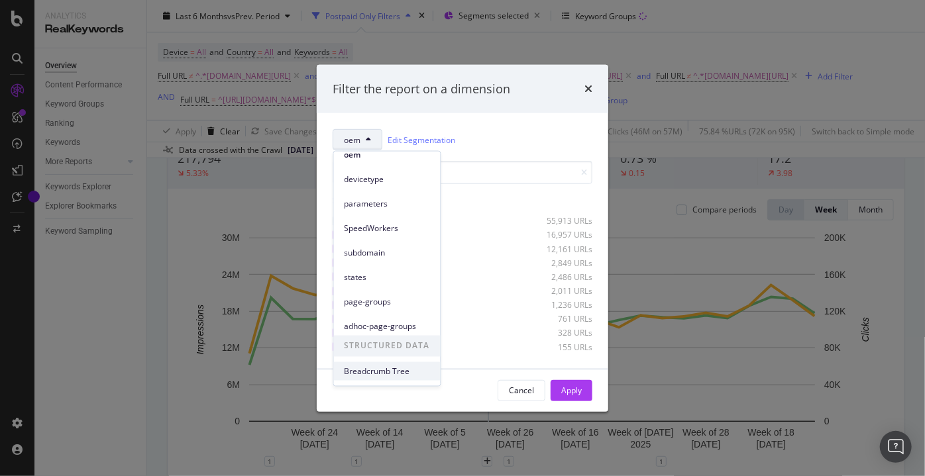
click at [396, 370] on span "Breadcrumb Tree" at bounding box center [387, 372] width 85 height 12
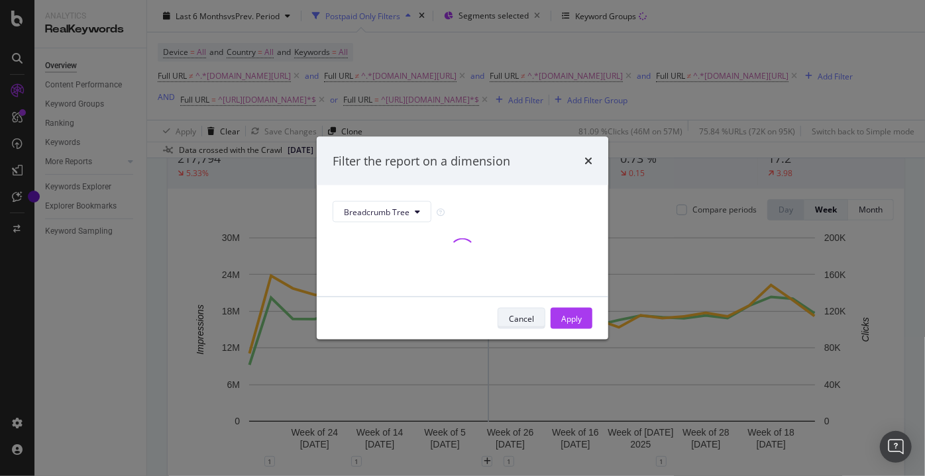
click at [516, 317] on div "Cancel" at bounding box center [521, 318] width 25 height 11
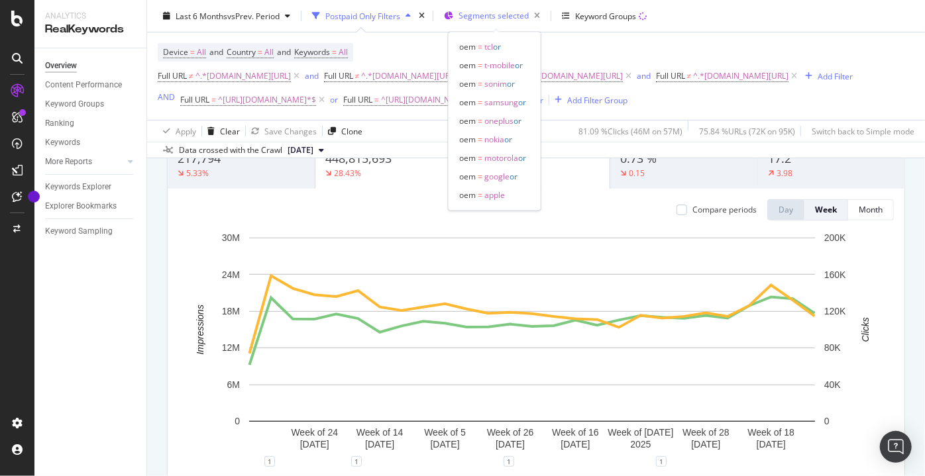
click at [484, 15] on span "Segments selected" at bounding box center [494, 15] width 70 height 11
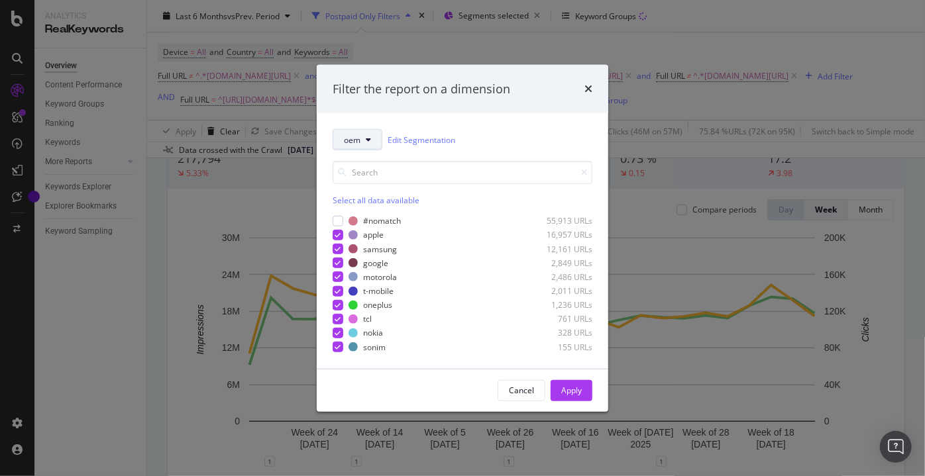
click at [370, 143] on icon "modal" at bounding box center [368, 140] width 5 height 8
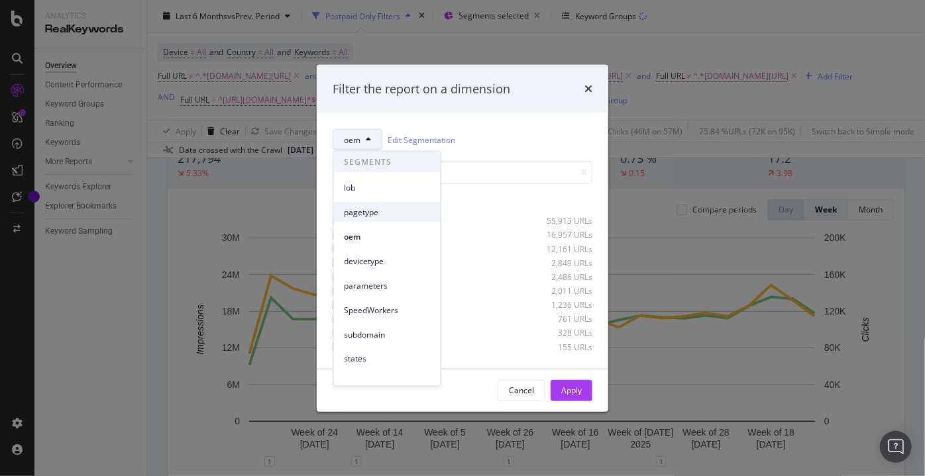
click at [399, 217] on span "pagetype" at bounding box center [387, 212] width 85 height 12
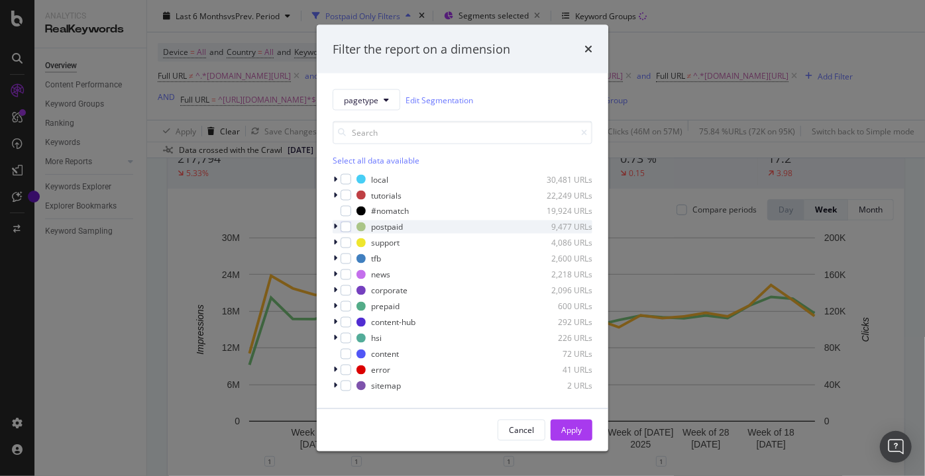
click at [334, 230] on icon "modal" at bounding box center [335, 227] width 4 height 8
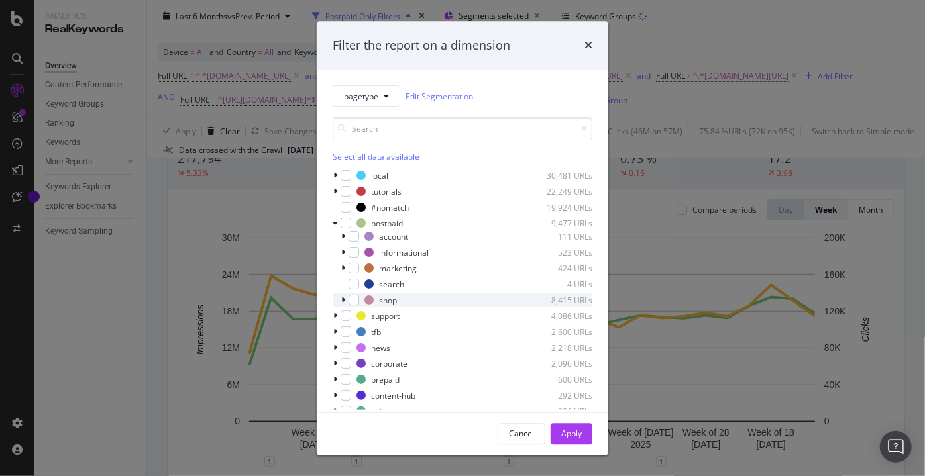
click at [345, 301] on div "modal" at bounding box center [345, 300] width 8 height 13
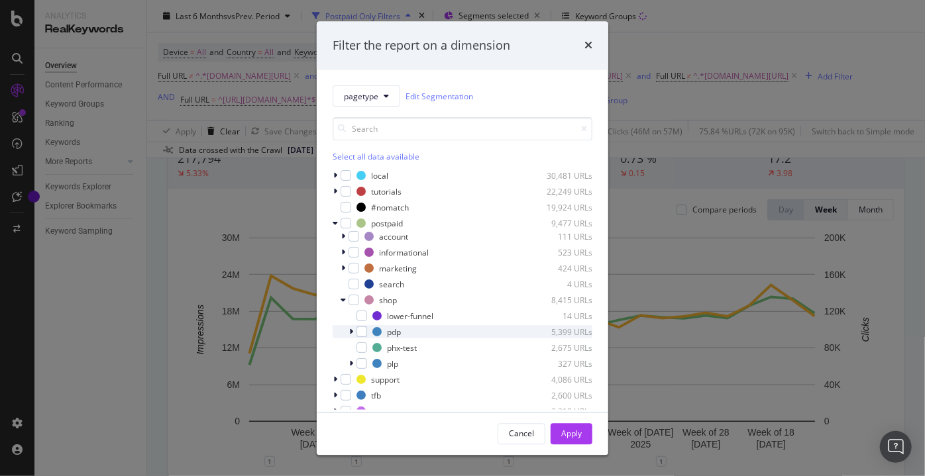
click at [361, 338] on div "pdp 5,399 URLs" at bounding box center [463, 332] width 260 height 13
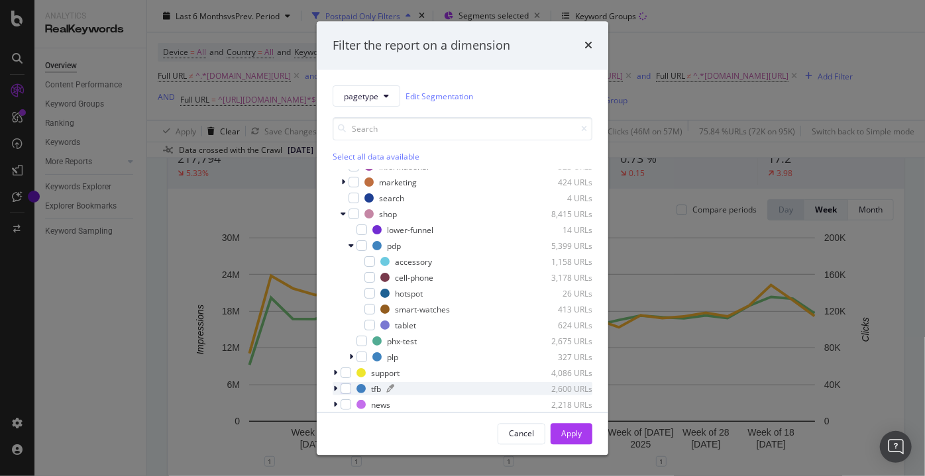
scroll to position [120, 0]
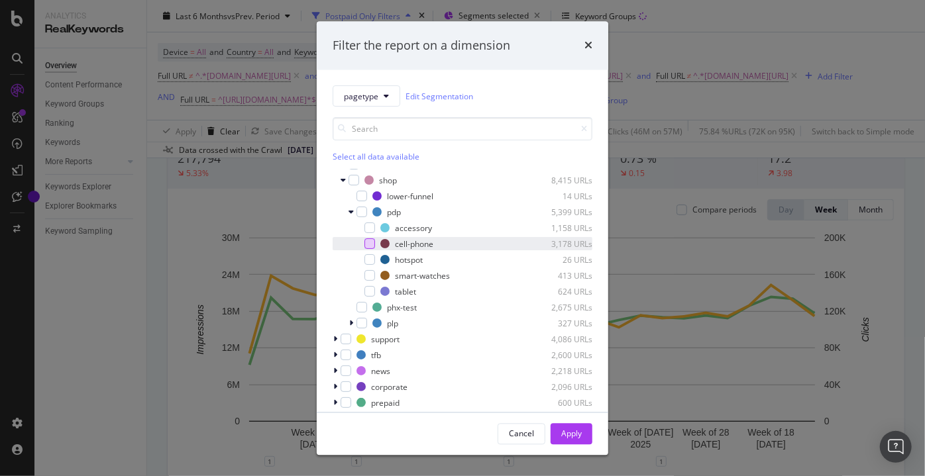
click at [367, 245] on div "modal" at bounding box center [369, 244] width 11 height 11
click at [571, 434] on div "Apply" at bounding box center [571, 433] width 21 height 11
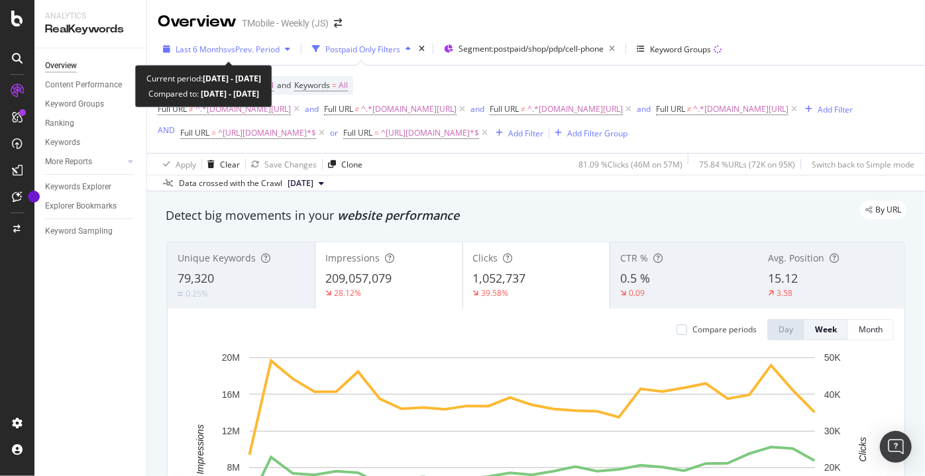
click at [223, 51] on span "Last 6 Months" at bounding box center [202, 49] width 52 height 11
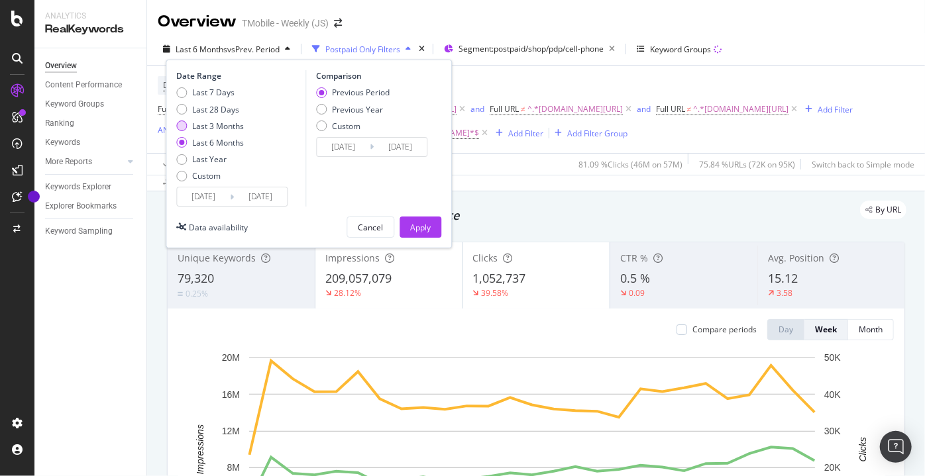
click at [186, 125] on div "Last 3 Months" at bounding box center [181, 126] width 11 height 11
type input "[DATE]"
click at [412, 226] on div "Apply" at bounding box center [420, 227] width 21 height 11
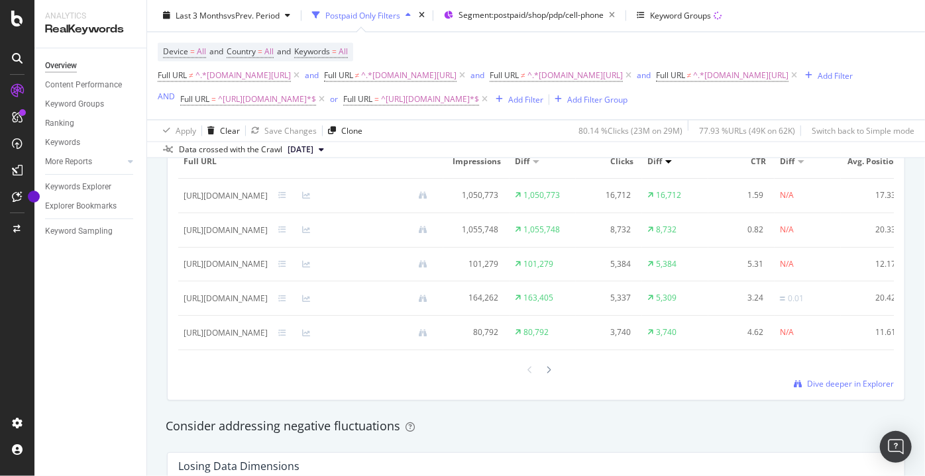
scroll to position [1265, 0]
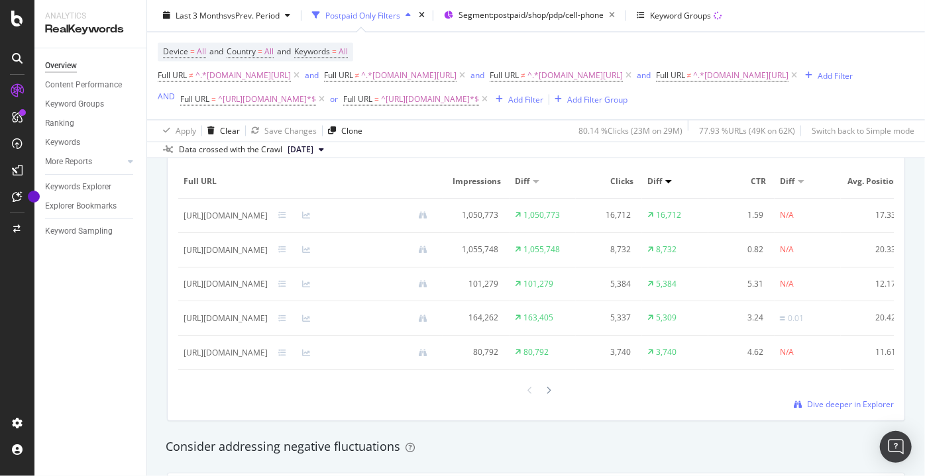
drag, startPoint x: 380, startPoint y: 303, endPoint x: 179, endPoint y: 300, distance: 201.5
click at [179, 300] on td "[URL][DOMAIN_NAME]" at bounding box center [310, 285] width 265 height 34
copy div "[URL][DOMAIN_NAME]"
drag, startPoint x: 411, startPoint y: 230, endPoint x: 182, endPoint y: 234, distance: 229.3
click at [182, 234] on td "[URL][DOMAIN_NAME]" at bounding box center [310, 216] width 265 height 34
